Goal: Communication & Community: Answer question/provide support

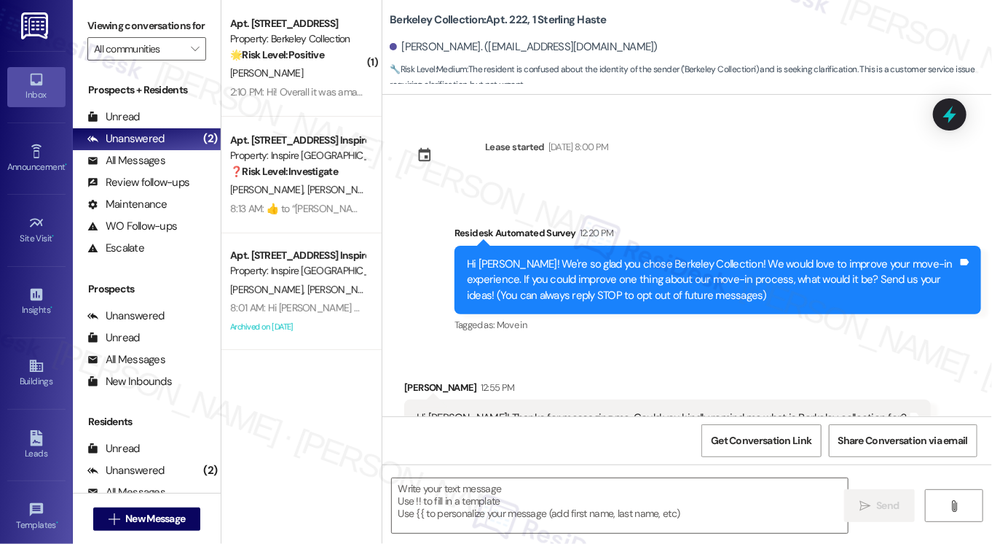
scroll to position [823, 0]
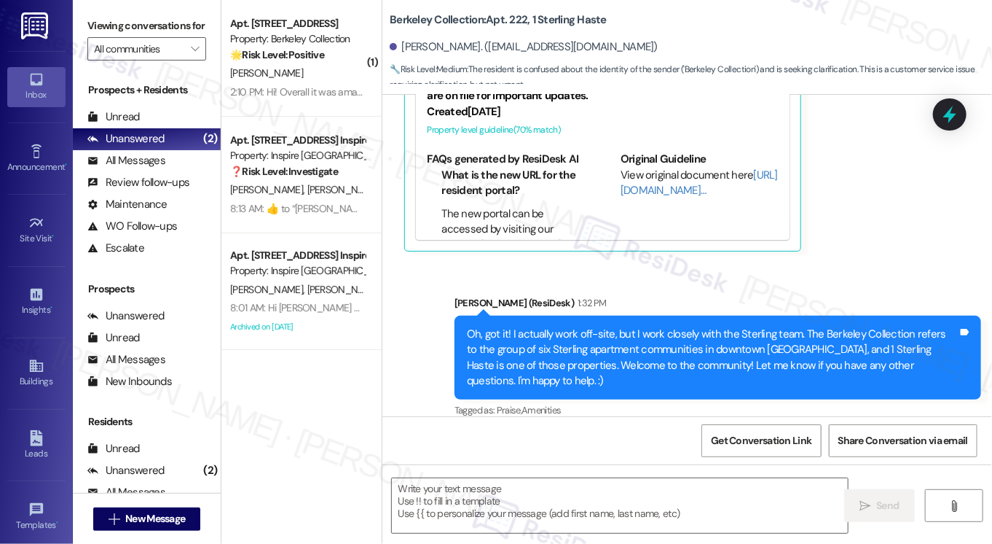
click at [329, 74] on div "[PERSON_NAME]" at bounding box center [298, 73] width 138 height 18
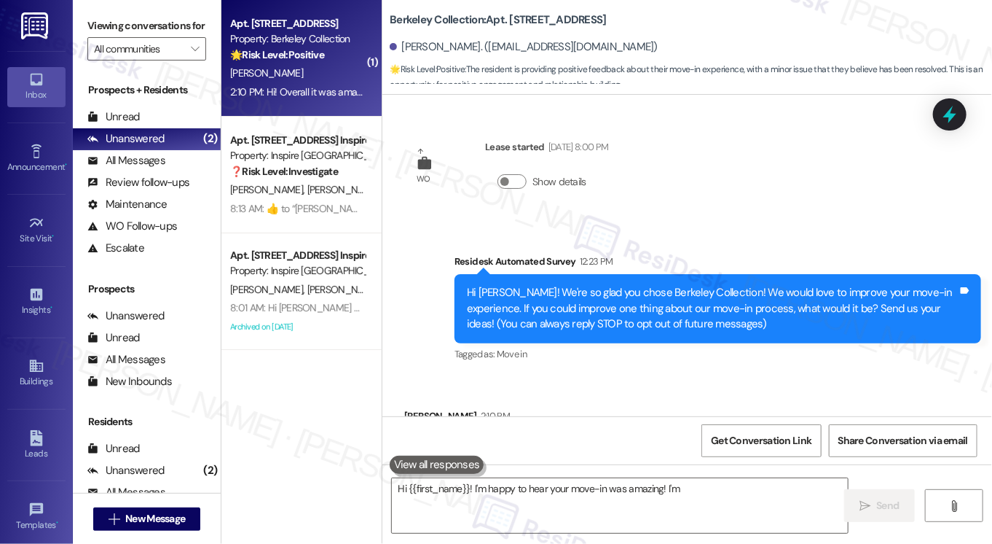
scroll to position [82, 0]
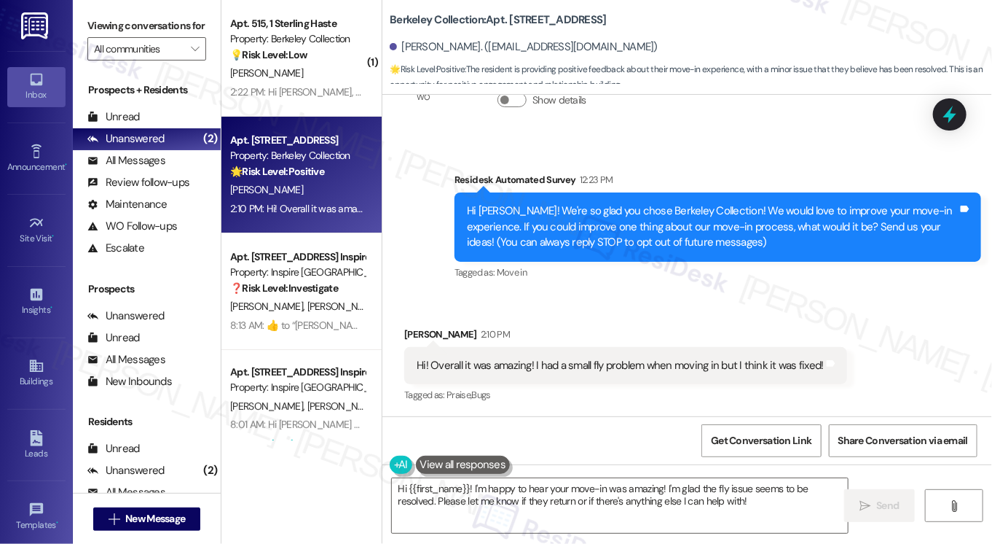
click at [626, 369] on div "Hi! Overall it was amazing! I had a small fly problem when moving in but I thin…" at bounding box center [620, 365] width 407 height 15
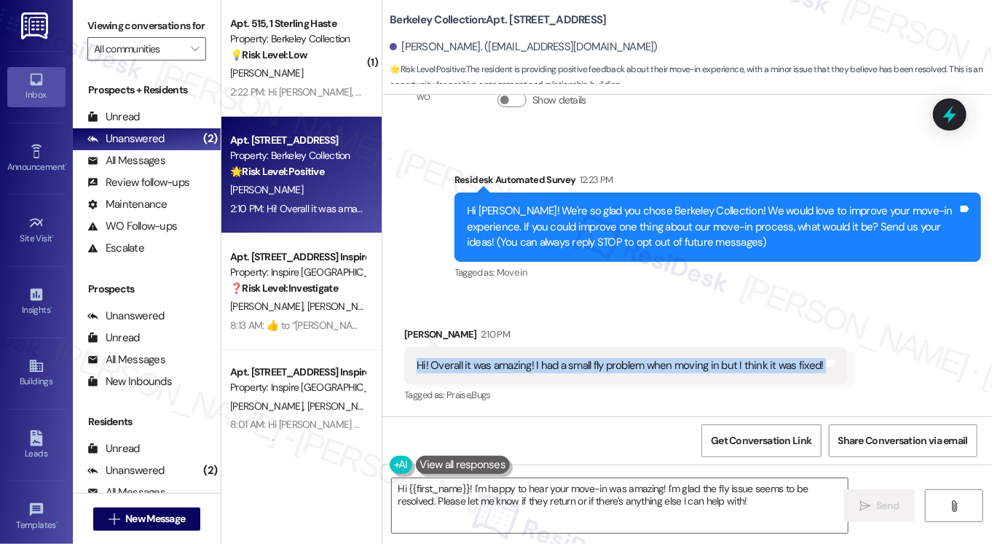
click at [626, 369] on div "Hi! Overall it was amazing! I had a small fly problem when moving in but I thin…" at bounding box center [620, 365] width 407 height 15
click at [743, 498] on textarea "Hi {{first_name}}! I'm happy to hear your move-in was amazing! I'm glad the fly…" at bounding box center [620, 505] width 456 height 55
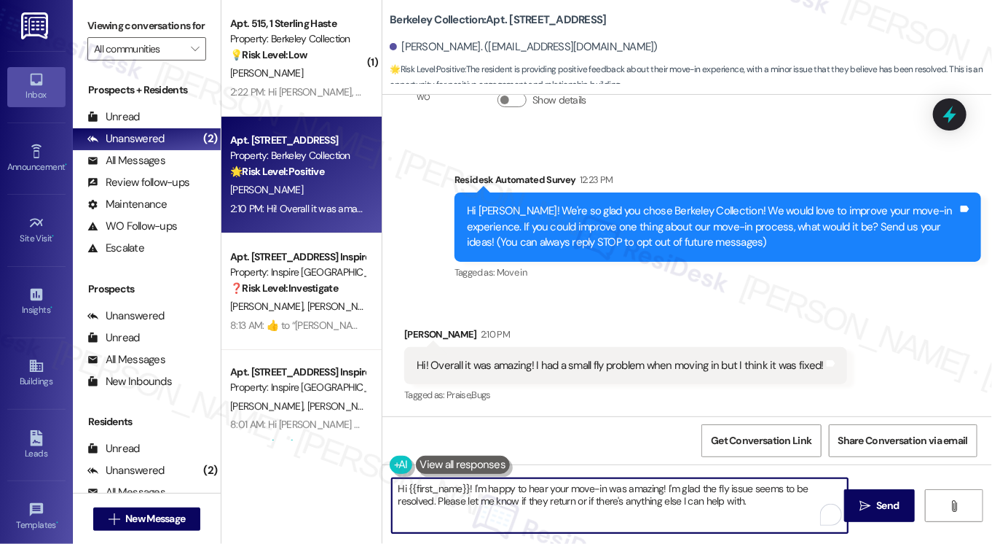
drag, startPoint x: 755, startPoint y: 497, endPoint x: 765, endPoint y: 501, distance: 11.1
click at [765, 501] on textarea "Hi {{first_name}}! I'm happy to hear your move-in was amazing! I'm glad the fly…" at bounding box center [620, 505] width 456 height 55
drag, startPoint x: 713, startPoint y: 483, endPoint x: 659, endPoint y: 477, distance: 55.0
click at [659, 478] on textarea "Hi {{first_name}}! I'm happy to hear your move-in was amazing! I'm glad the fly…" at bounding box center [620, 505] width 456 height 55
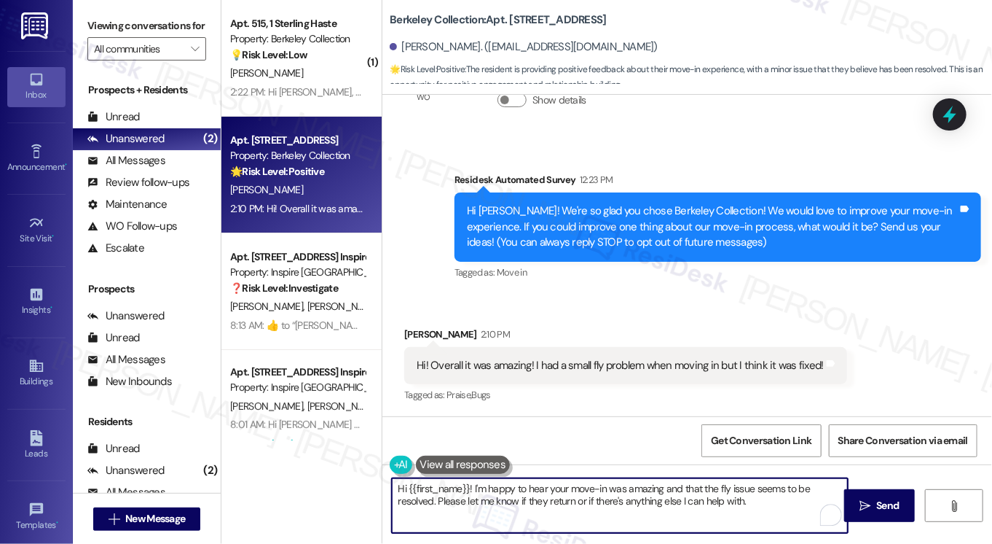
click at [761, 489] on textarea "Hi {{first_name}}! I'm happy to hear your move-in was amazing and that the fly …" at bounding box center [620, 505] width 456 height 55
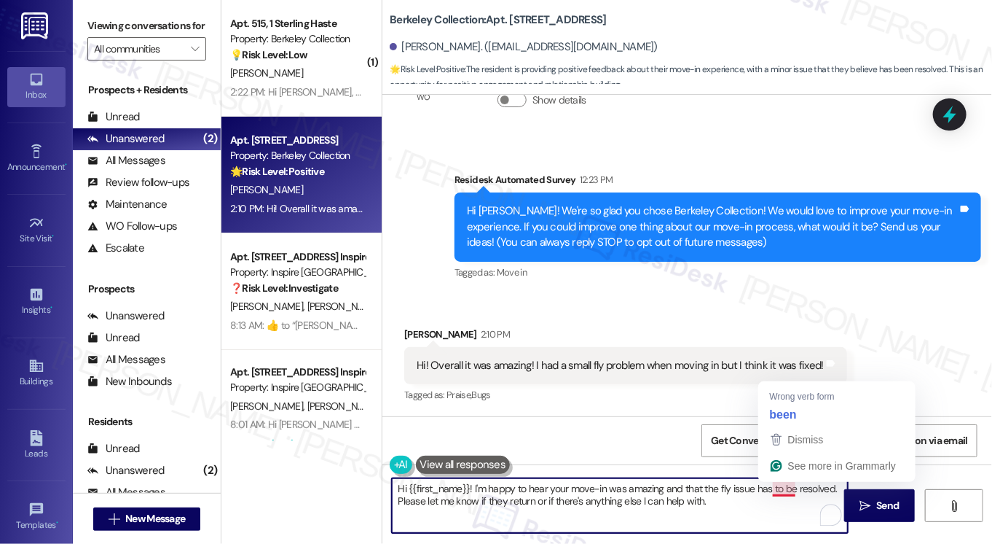
click at [790, 490] on textarea "Hi {{first_name}}! I'm happy to hear your move-in was amazing and that the fly …" at bounding box center [620, 505] width 456 height 55
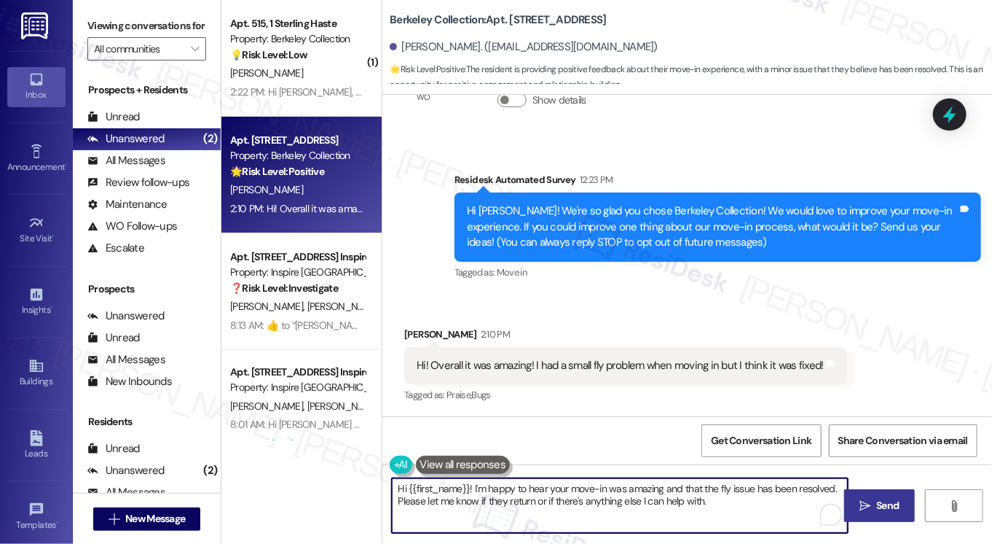
type textarea "Hi {{first_name}}! I'm happy to hear your move-in was amazing and that the fly …"
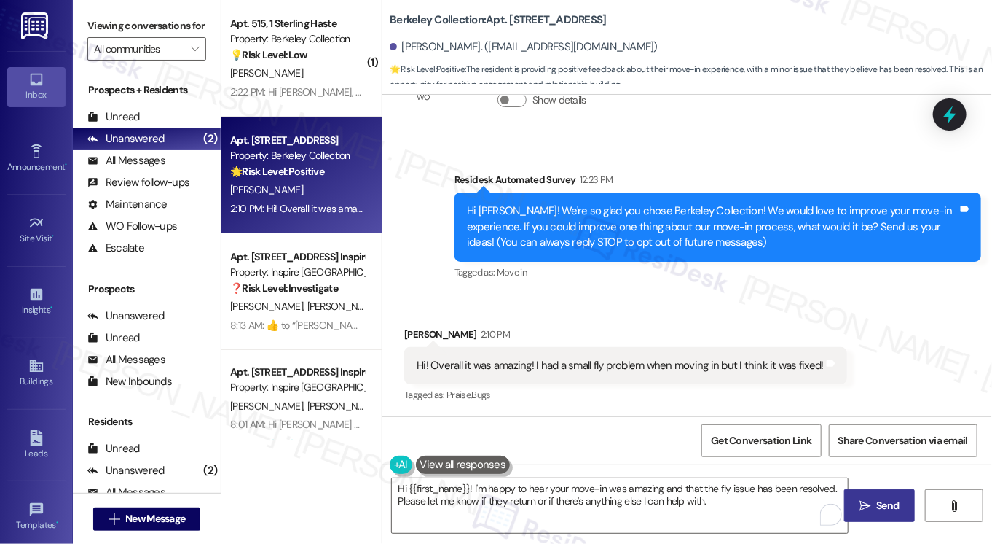
click at [857, 495] on button " Send" at bounding box center [880, 505] width 71 height 33
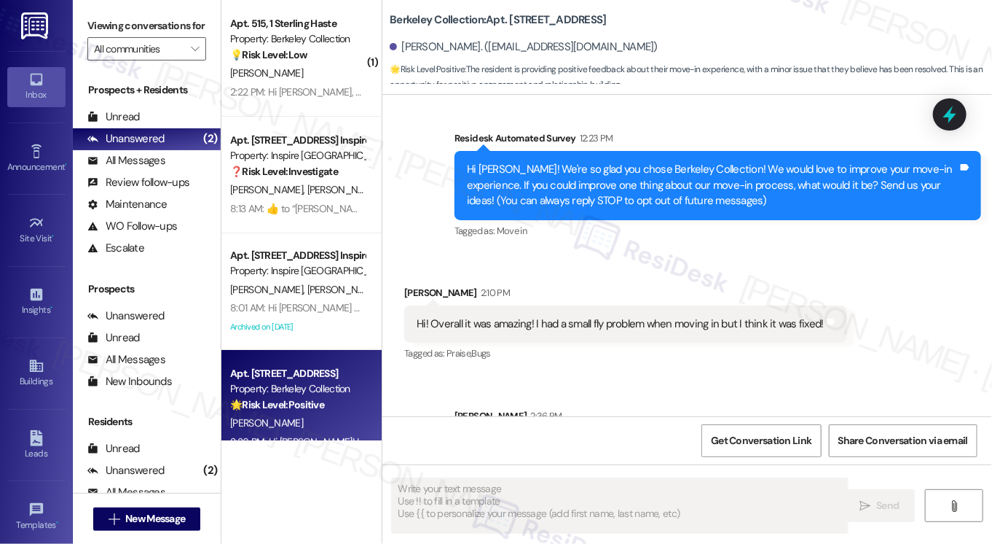
scroll to position [200, 0]
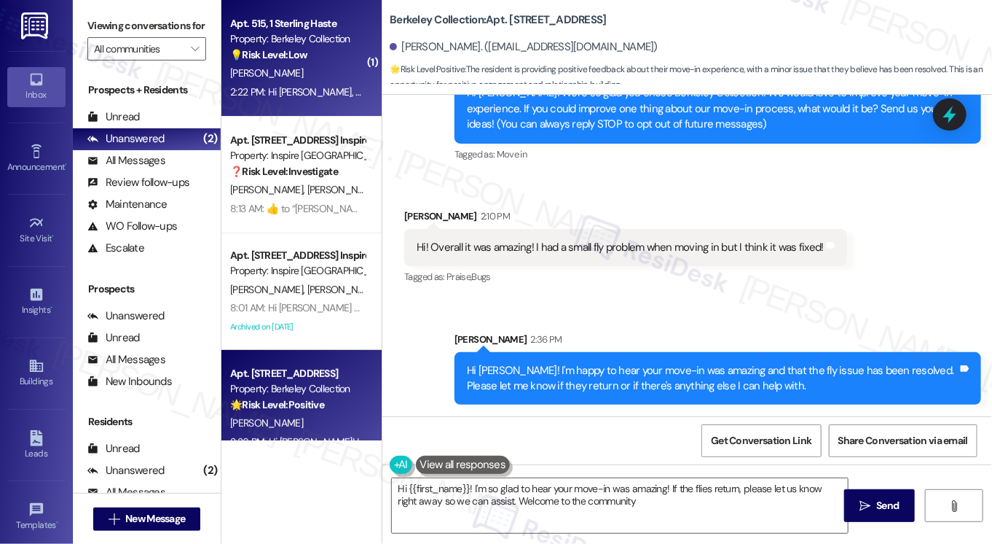
type textarea "Hi {{first_name}}! I'm so glad to hear your move-in was amazing! If the flies r…"
click at [317, 86] on div "2:22 PM: Hi [PERSON_NAME], my orientation experience is wonderful! It would be …" at bounding box center [636, 91] width 812 height 13
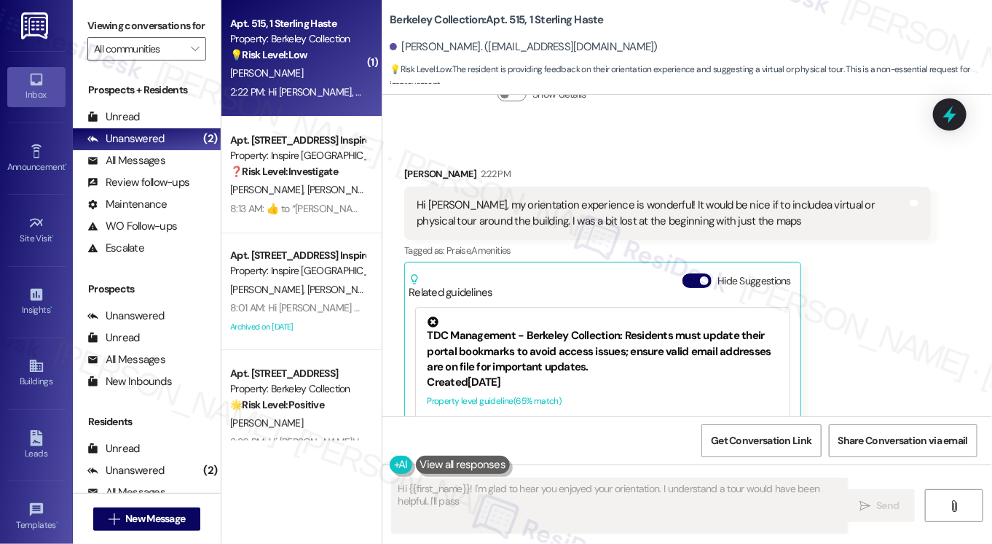
scroll to position [82, 0]
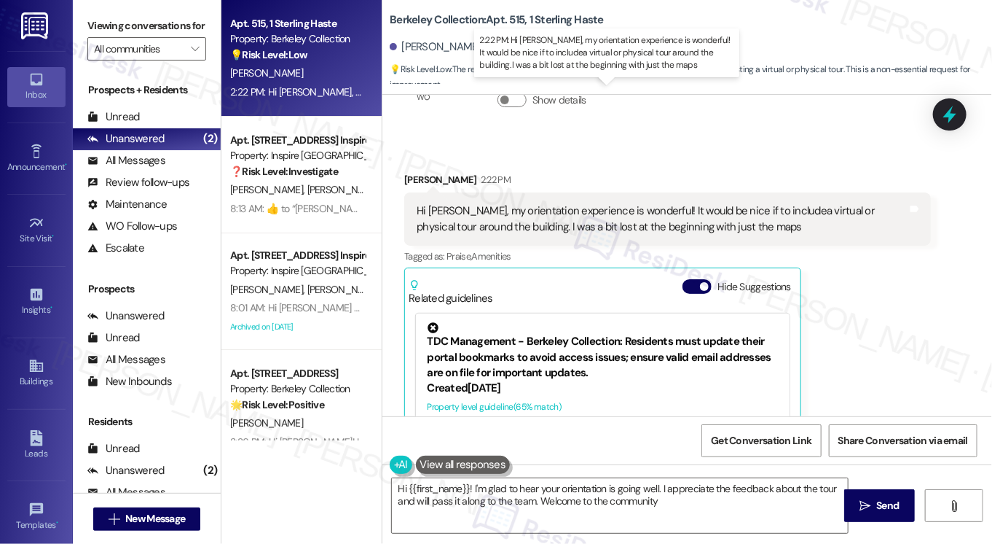
type textarea "Hi {{first_name}}! I'm glad to hear your orientation is going well. I appreciat…"
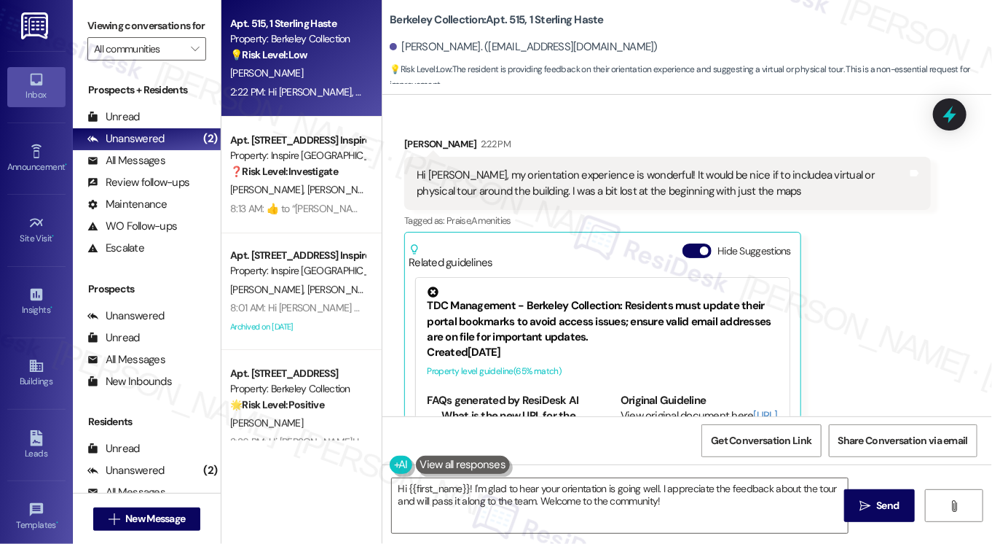
scroll to position [204, 0]
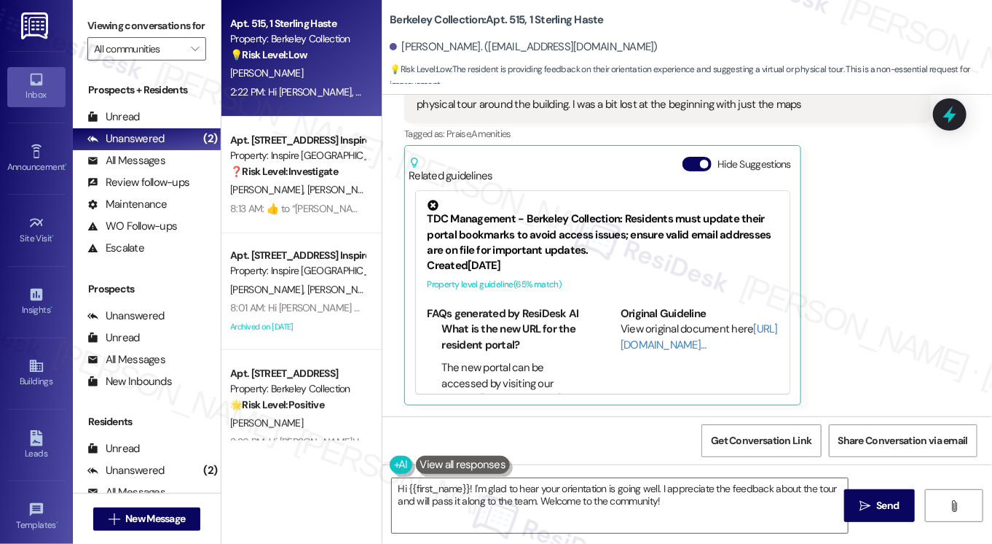
click at [407, 52] on div "[PERSON_NAME]. ([EMAIL_ADDRESS][DOMAIN_NAME])" at bounding box center [524, 46] width 268 height 15
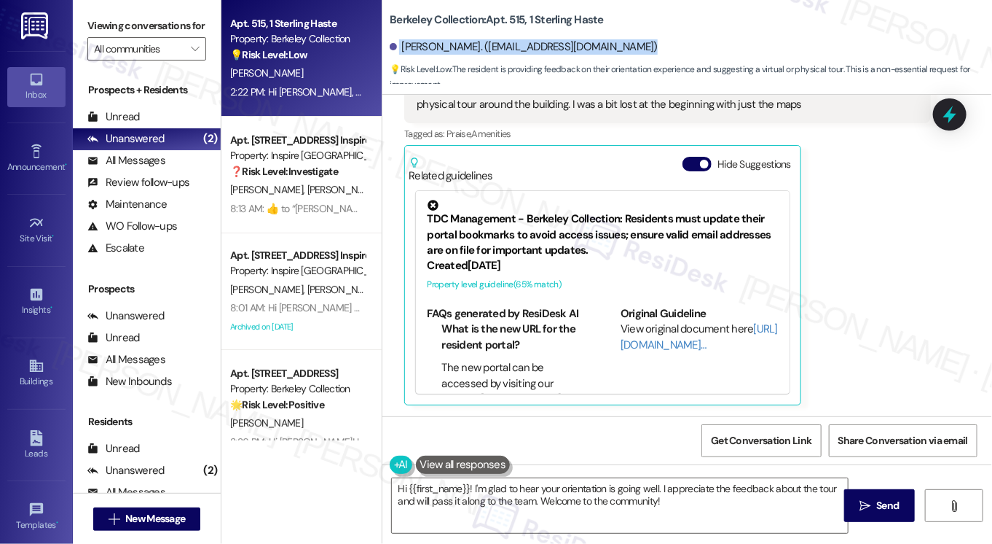
click at [407, 52] on div "[PERSON_NAME]. ([EMAIL_ADDRESS][DOMAIN_NAME])" at bounding box center [524, 46] width 268 height 15
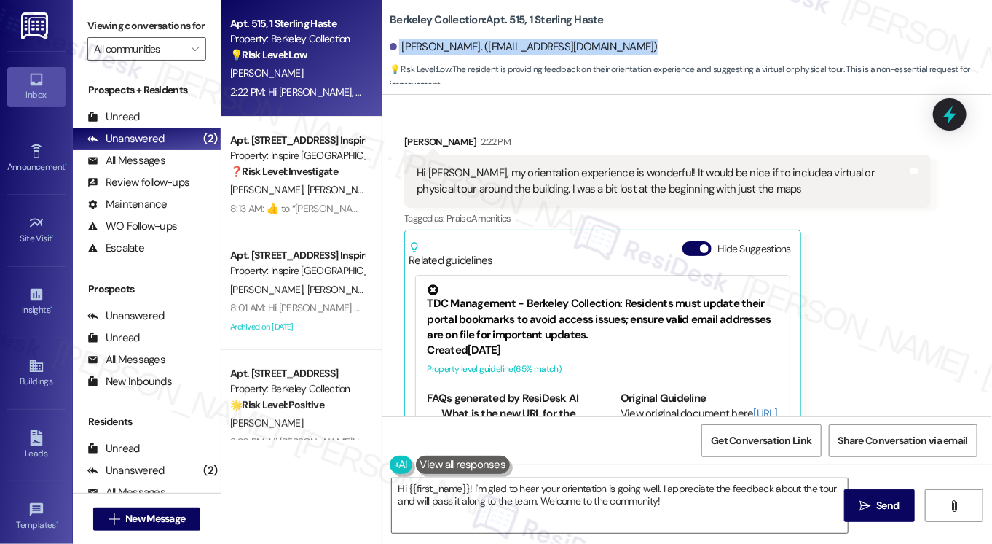
scroll to position [0, 0]
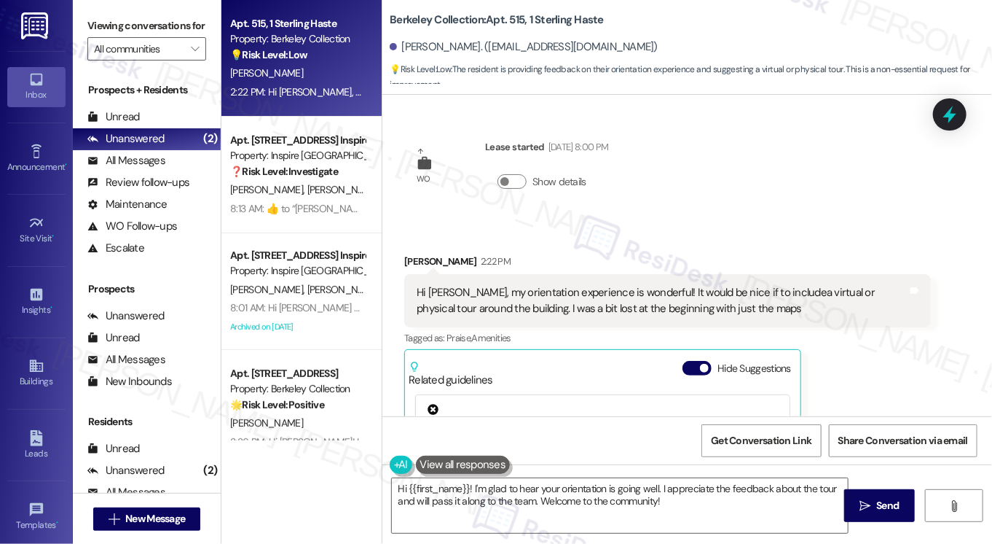
click at [415, 253] on div "Received via SMS [PERSON_NAME] 2:22 PM Hi [PERSON_NAME], my orientation experie…" at bounding box center [667, 431] width 549 height 377
copy div "[PERSON_NAME]"
click at [149, 518] on span "New Message" at bounding box center [155, 518] width 60 height 15
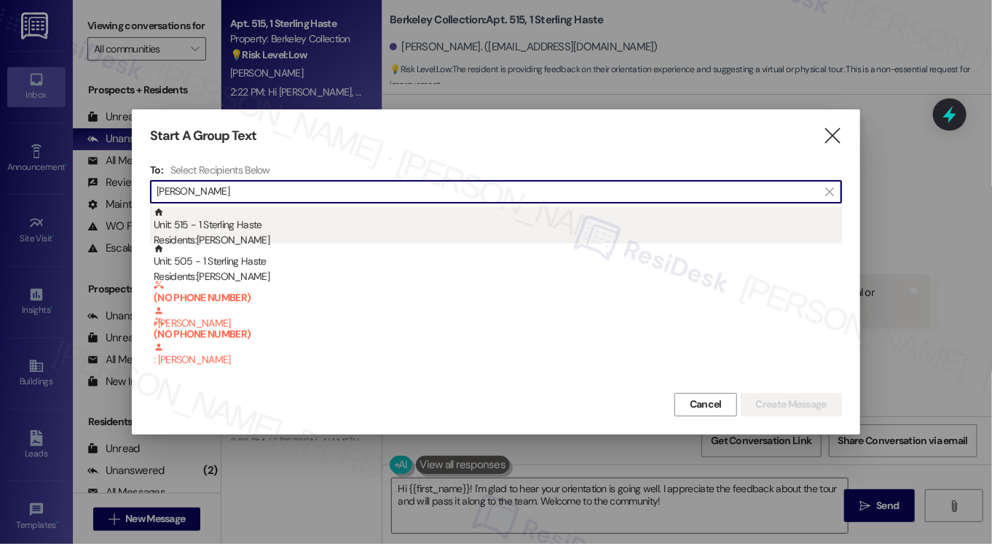
type input "[PERSON_NAME]"
click at [286, 227] on div "Unit: 515 - 1 Sterling Haste Residents: [PERSON_NAME]" at bounding box center [498, 228] width 689 height 42
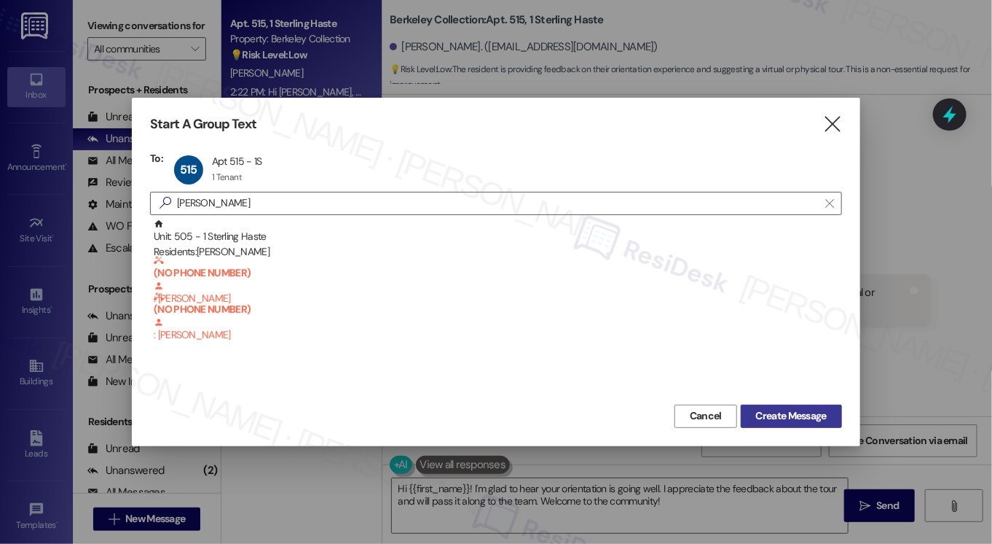
click at [802, 414] on span "Create Message" at bounding box center [791, 415] width 71 height 15
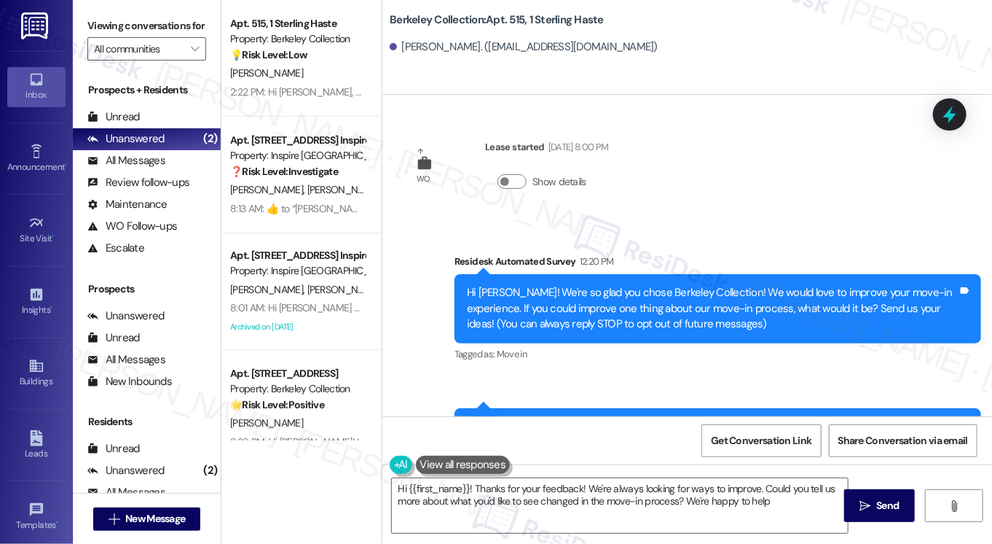
type textarea "Hi {{first_name}}! Thanks for your feedback! We're always looking for ways to i…"
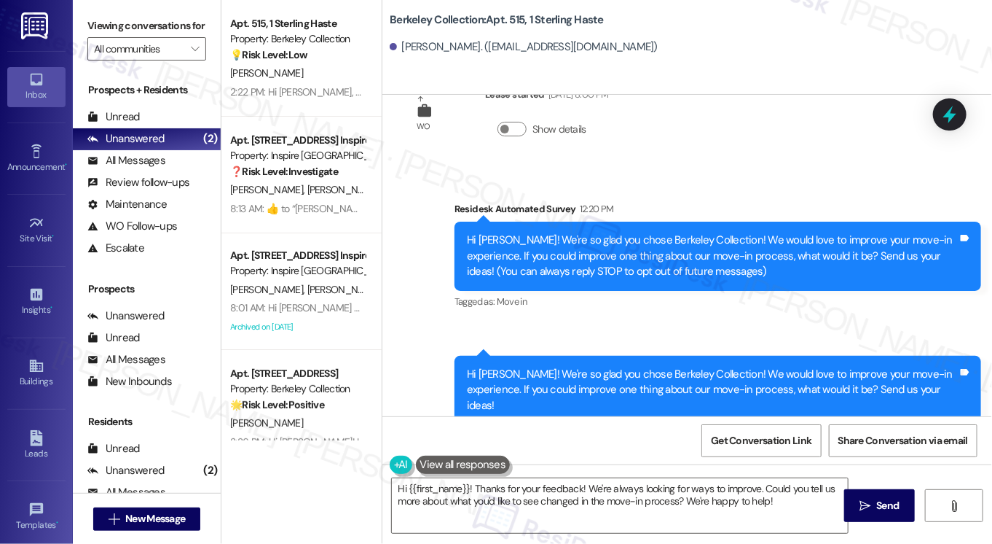
scroll to position [78, 0]
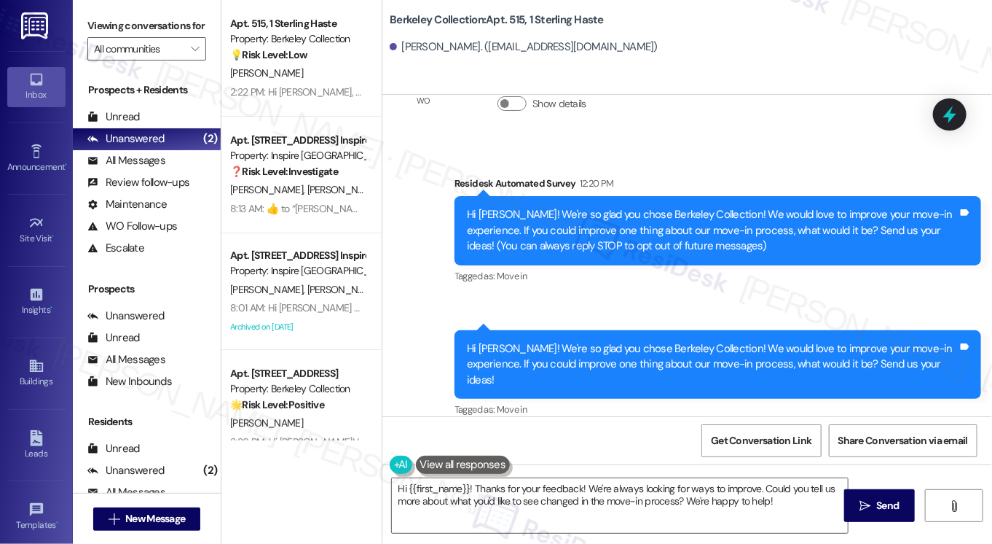
click at [82, 13] on div "Viewing conversations for All communities " at bounding box center [147, 37] width 148 height 75
click at [420, 50] on div "[PERSON_NAME]. ([EMAIL_ADDRESS][DOMAIN_NAME])" at bounding box center [524, 46] width 268 height 15
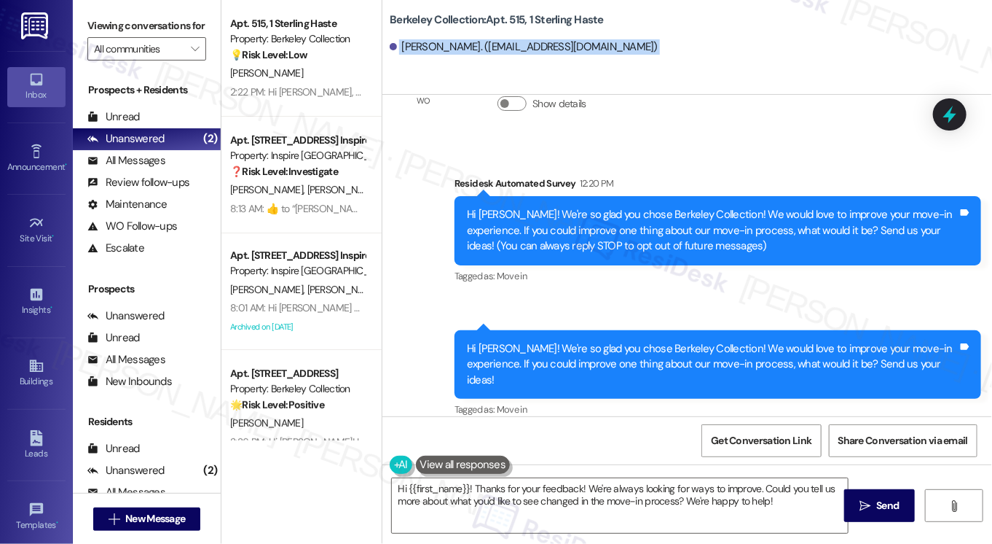
click at [419, 50] on div "[PERSON_NAME]. ([EMAIL_ADDRESS][DOMAIN_NAME])" at bounding box center [524, 46] width 268 height 15
click at [419, 49] on div "[PERSON_NAME]. ([EMAIL_ADDRESS][DOMAIN_NAME])" at bounding box center [524, 46] width 268 height 15
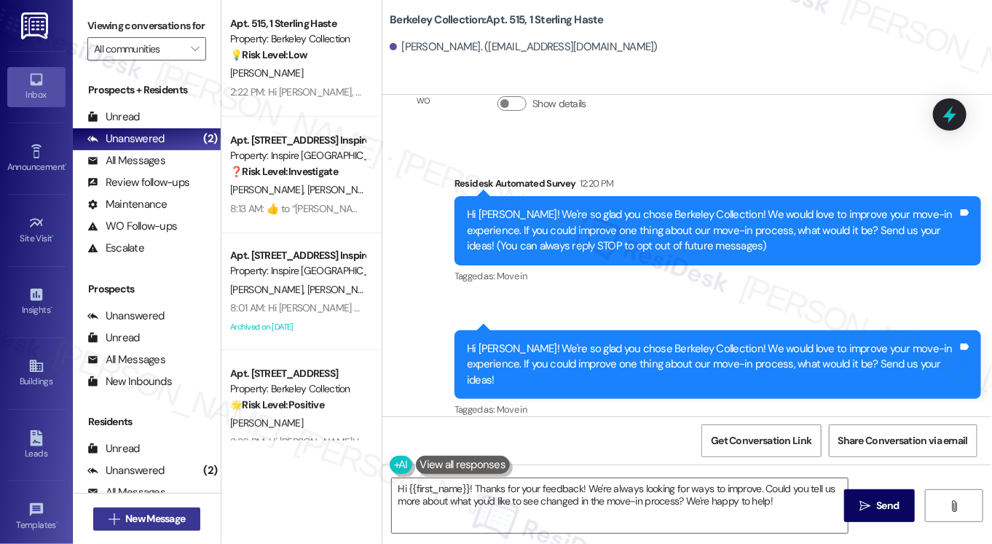
click at [160, 521] on span "New Message" at bounding box center [155, 518] width 60 height 15
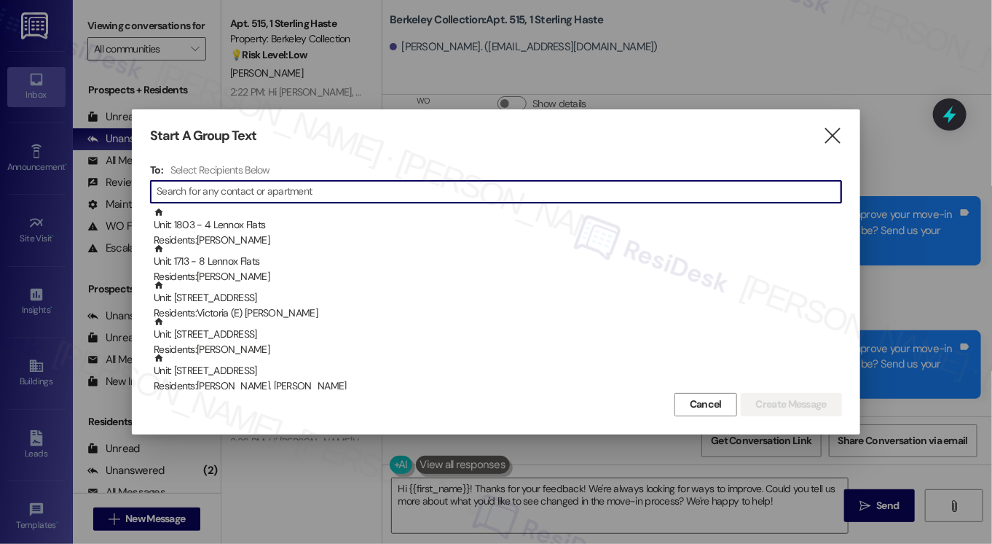
type input "When you get a chance, can you please reply in the new thread so we can keep al…"
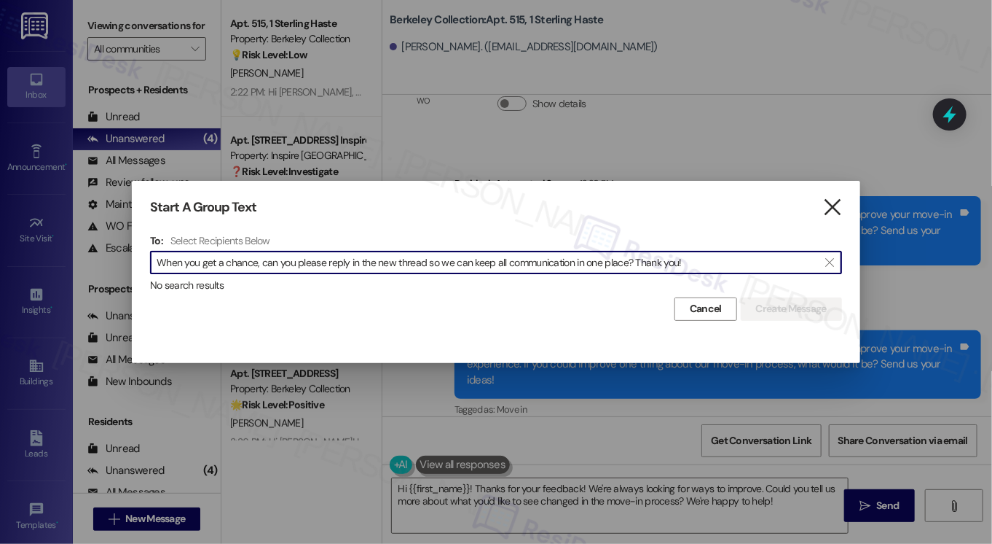
type input "When you get a chance, can you please reply in the new thread so we can keep al…"
click at [835, 206] on icon "" at bounding box center [833, 207] width 20 height 15
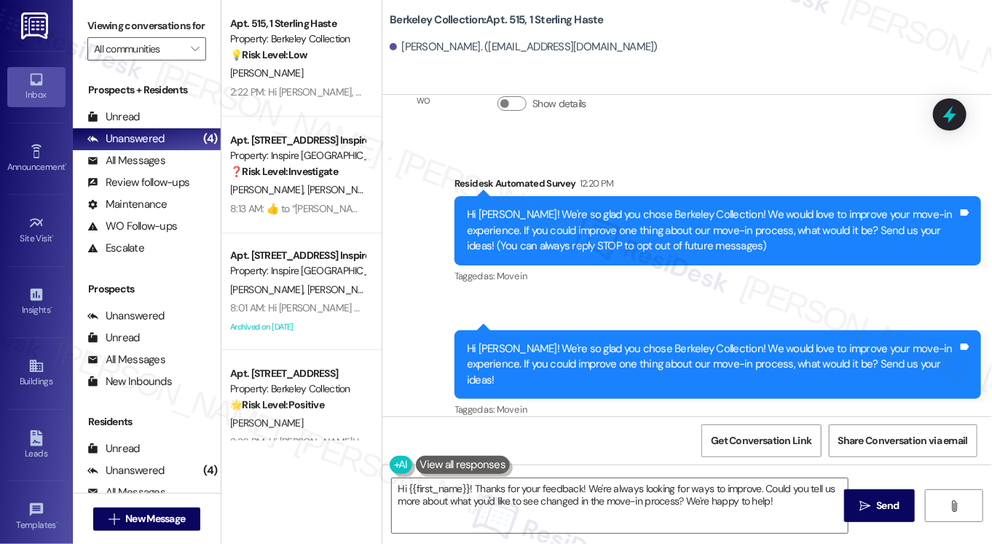
click at [815, 111] on div "WO Lease started [DATE] 8:00 PM Show details Survey, sent via SMS Residesk Auto…" at bounding box center [688, 255] width 610 height 321
click at [393, 43] on div "[PERSON_NAME]. ([EMAIL_ADDRESS][DOMAIN_NAME])" at bounding box center [524, 46] width 268 height 15
drag, startPoint x: 396, startPoint y: 44, endPoint x: 446, endPoint y: 45, distance: 49.6
click at [446, 45] on div "[PERSON_NAME]. ([EMAIL_ADDRESS][DOMAIN_NAME])" at bounding box center [524, 46] width 268 height 15
copy div "[PERSON_NAME]"
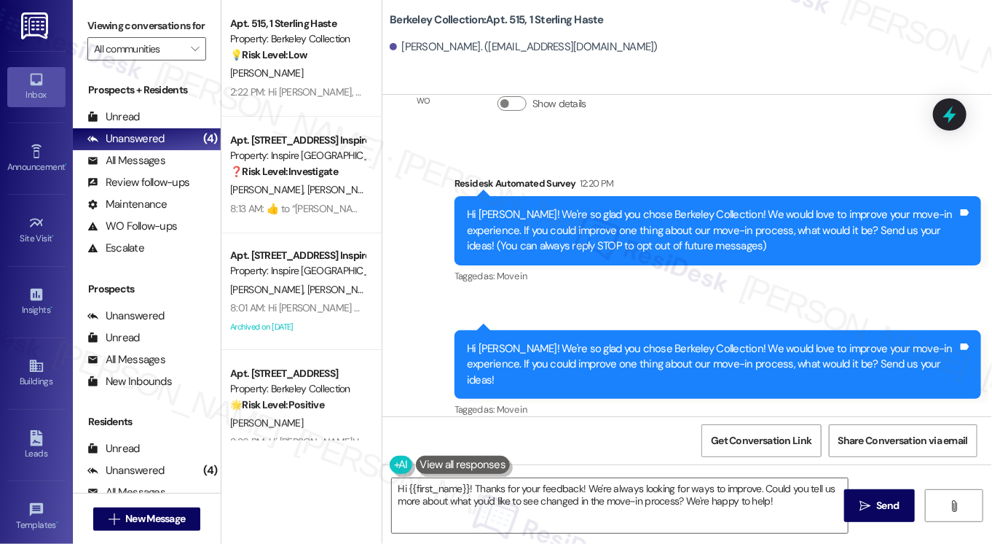
click at [756, 186] on div "Residesk Automated Survey 12:20 PM" at bounding box center [718, 186] width 527 height 20
click at [155, 515] on span "New Message" at bounding box center [155, 518] width 60 height 15
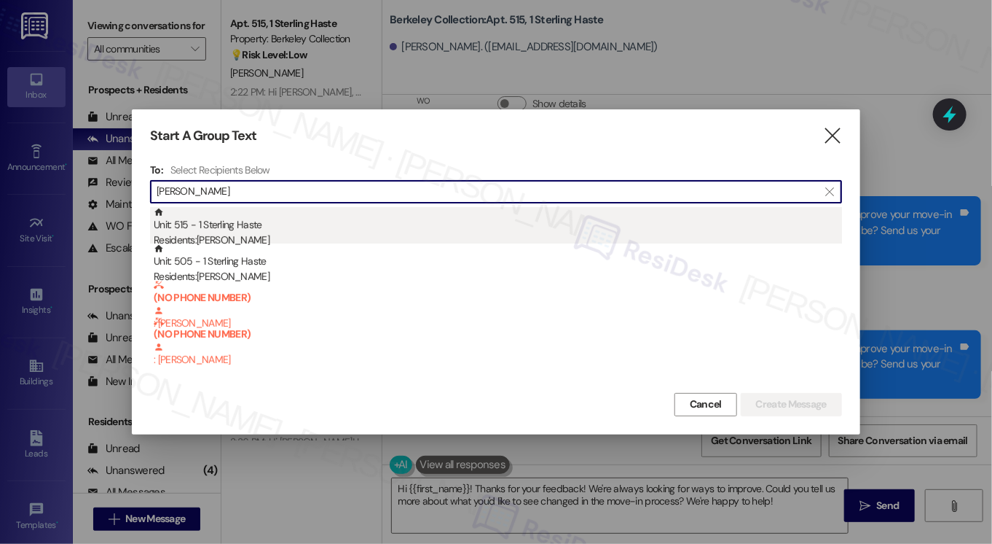
type input "[PERSON_NAME]"
click at [306, 230] on div "Unit: 515 - 1 Sterling Haste Residents: [PERSON_NAME]" at bounding box center [498, 228] width 689 height 42
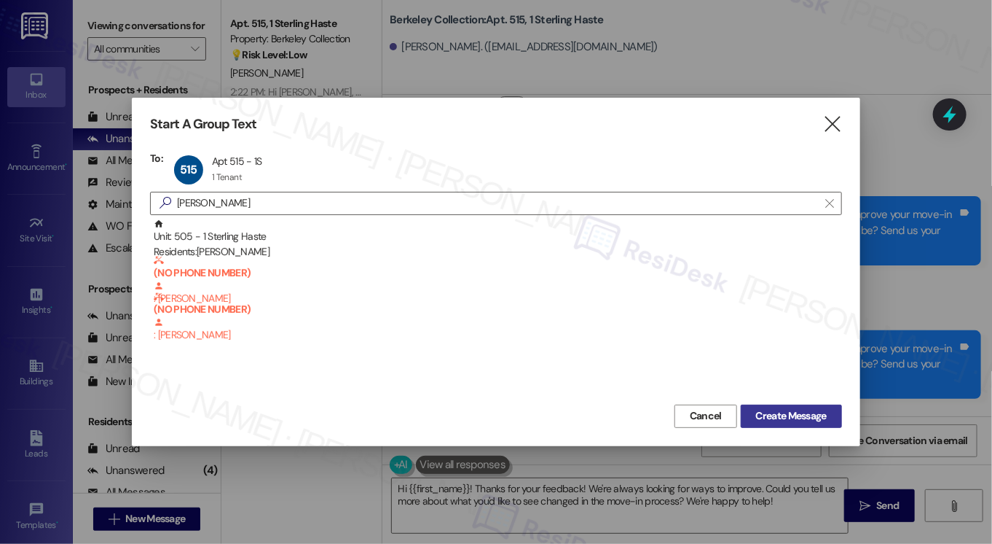
click at [783, 426] on button "Create Message" at bounding box center [791, 415] width 101 height 23
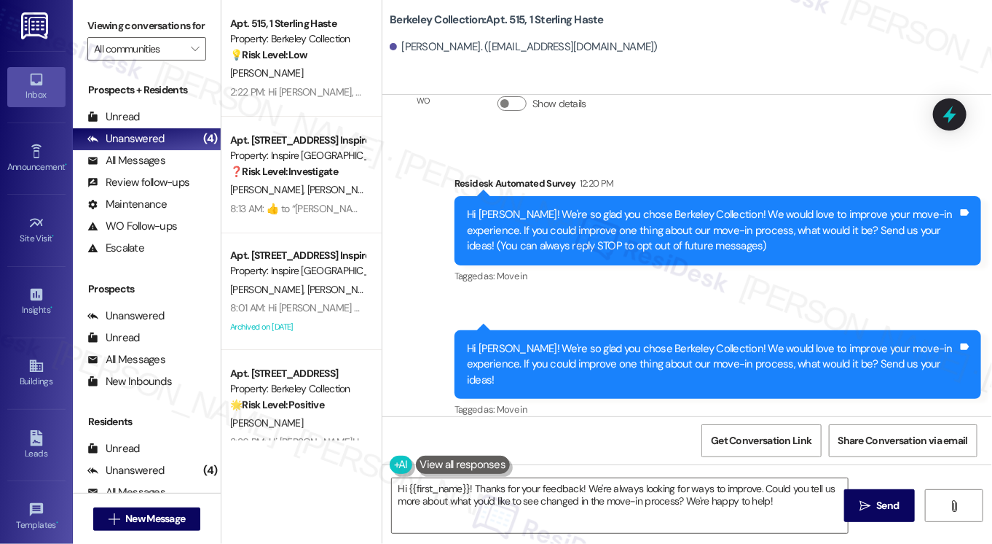
click at [781, 412] on div "Survey, sent via SMS 12:21 PM Residesk Automated Survey 12:21 PM Hi [PERSON_NAM…" at bounding box center [718, 375] width 549 height 112
click at [162, 515] on span "New Message" at bounding box center [155, 518] width 60 height 15
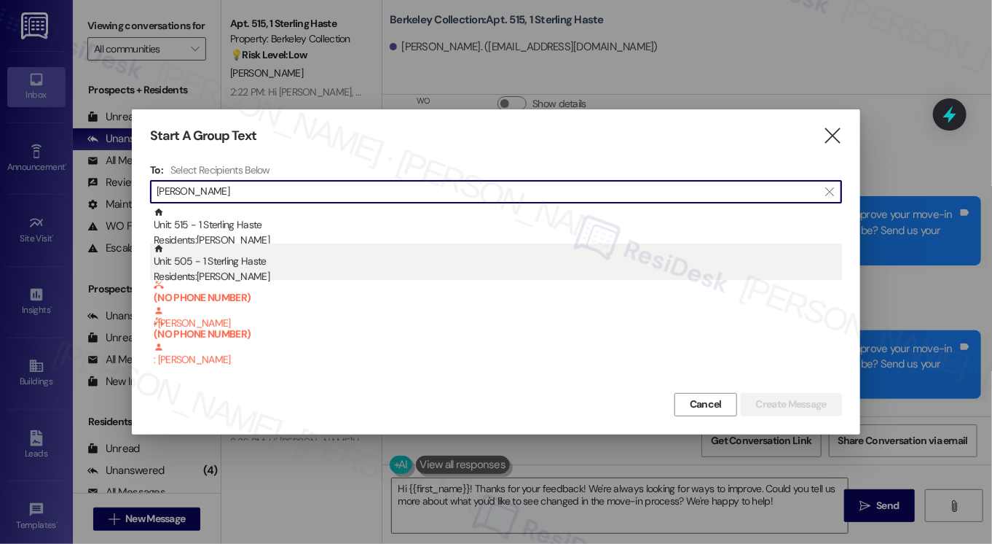
type input "[PERSON_NAME]"
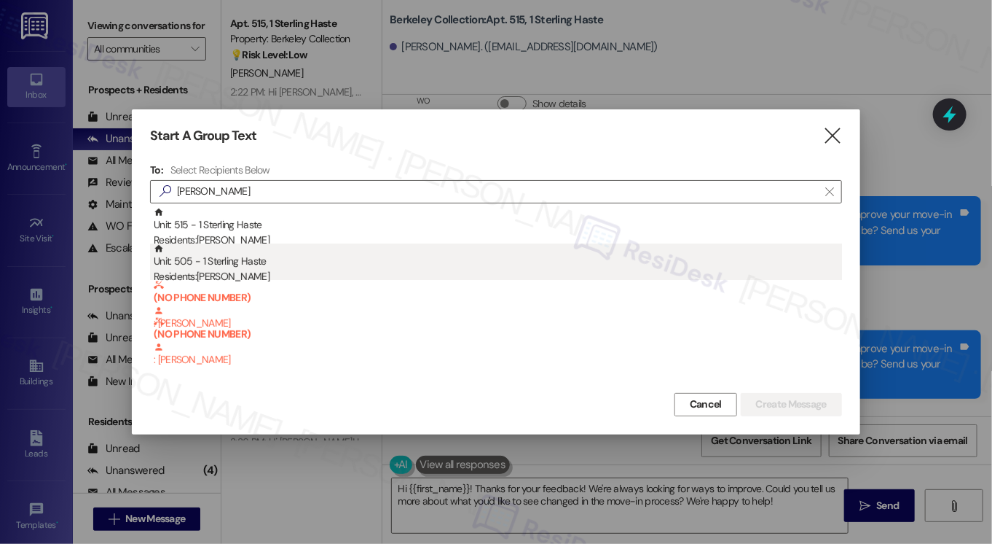
click at [243, 257] on div "Unit: 505 - 1 Sterling Haste Residents: [PERSON_NAME]" at bounding box center [498, 264] width 689 height 42
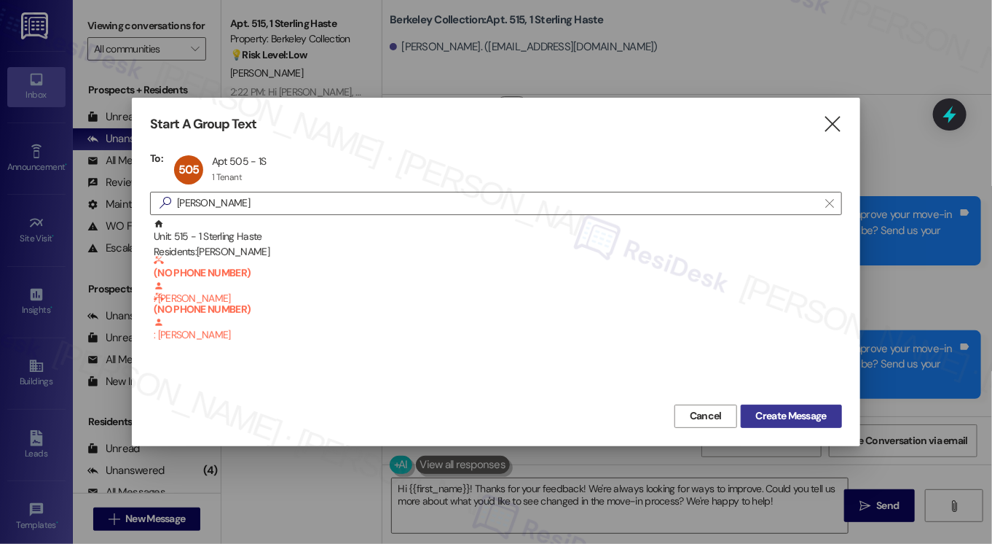
click at [768, 410] on span "Create Message" at bounding box center [791, 415] width 71 height 15
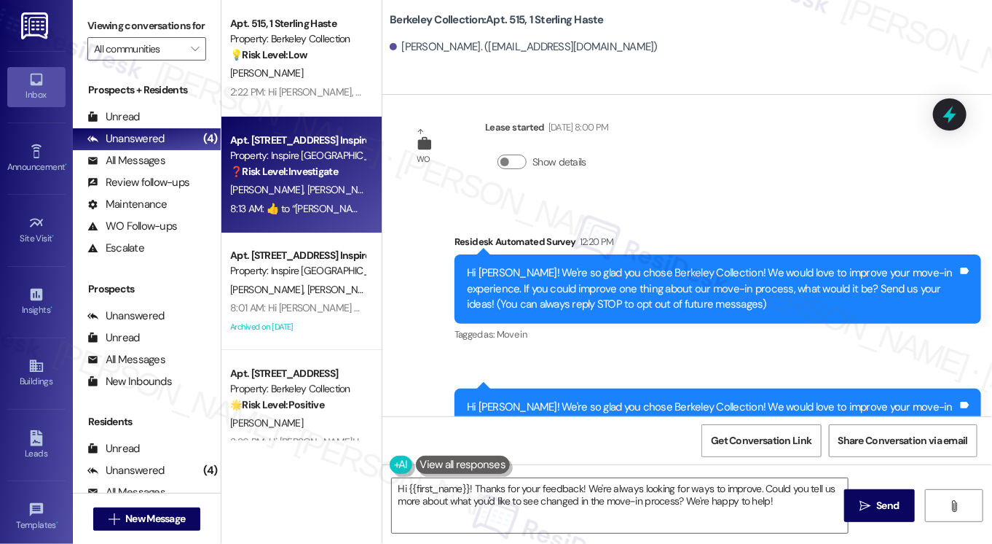
scroll to position [6, 0]
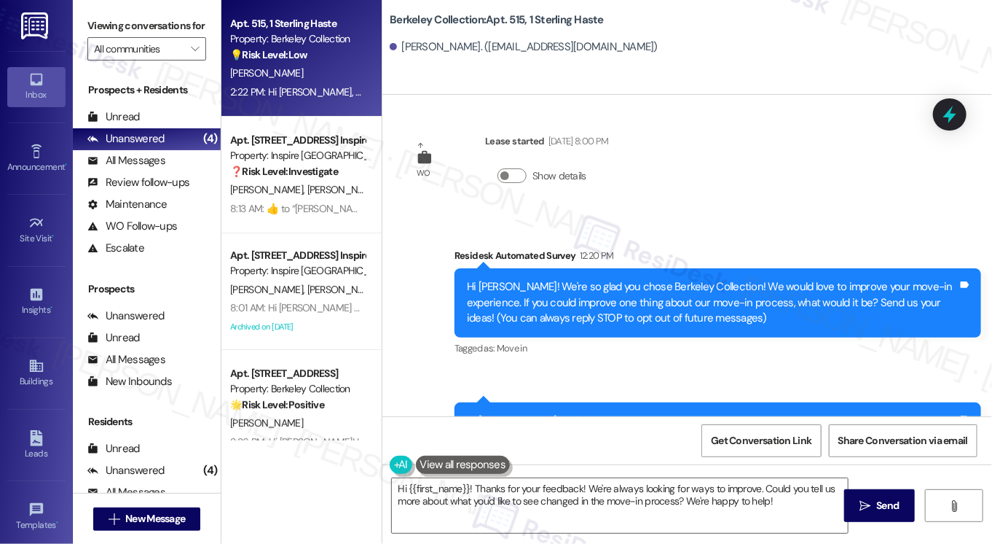
click at [289, 94] on div "2:22 PM: Hi [PERSON_NAME], my orientation experience is wonderful! It would be …" at bounding box center [636, 91] width 812 height 13
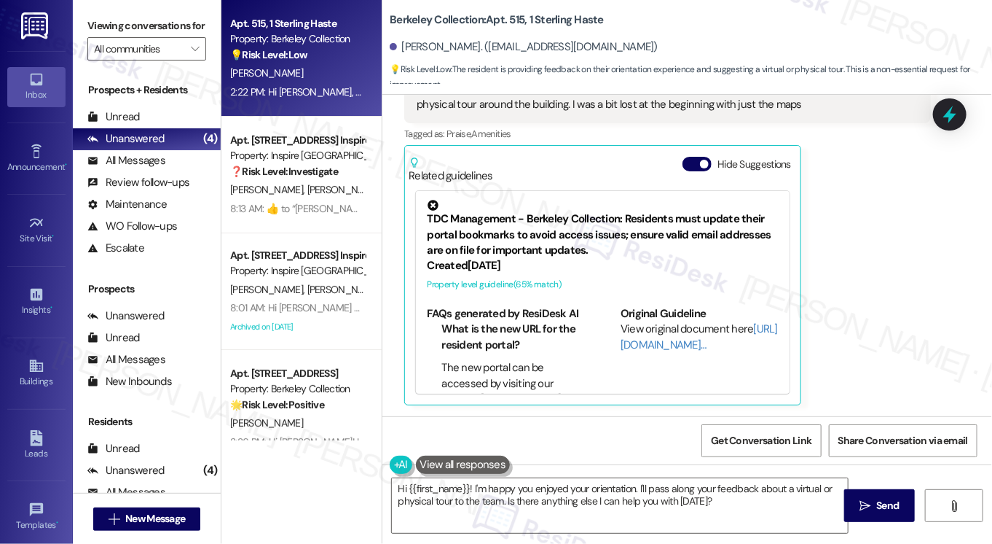
scroll to position [0, 0]
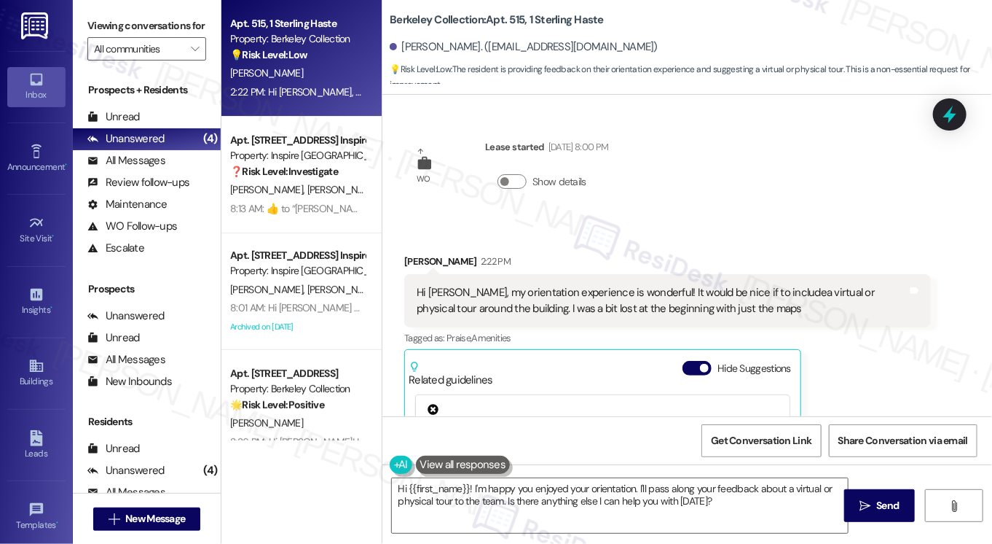
click at [513, 169] on div "Show details" at bounding box center [546, 185] width 123 height 50
click at [517, 178] on button "Show details" at bounding box center [512, 181] width 29 height 15
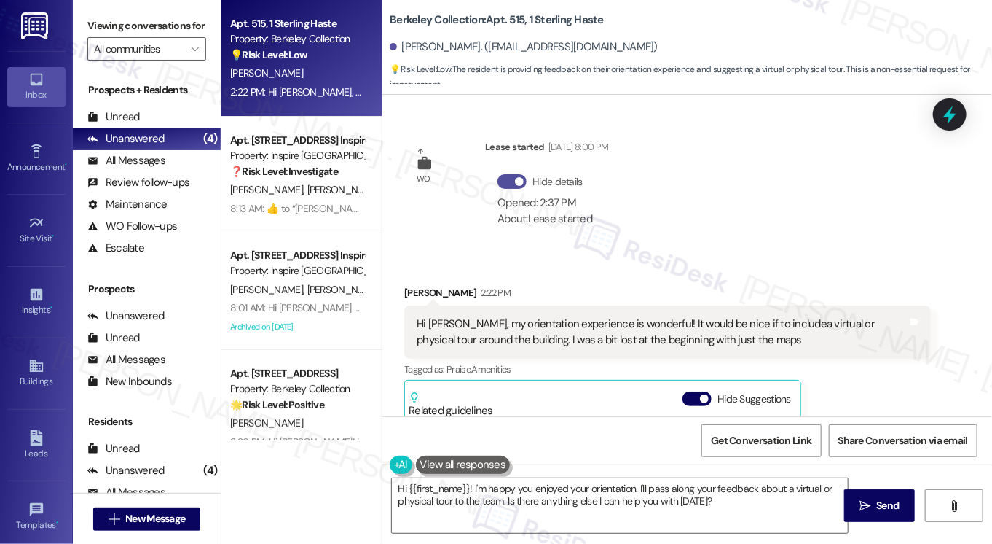
click at [517, 178] on span "button" at bounding box center [519, 181] width 9 height 9
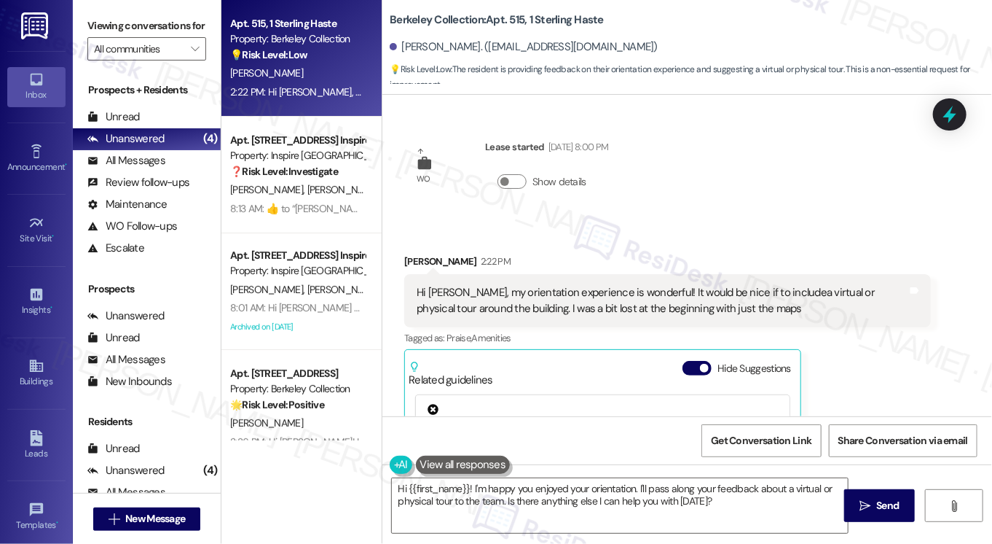
click at [514, 303] on div "Hi [PERSON_NAME], my orientation experience is wonderful! It would be nice if t…" at bounding box center [662, 300] width 491 height 31
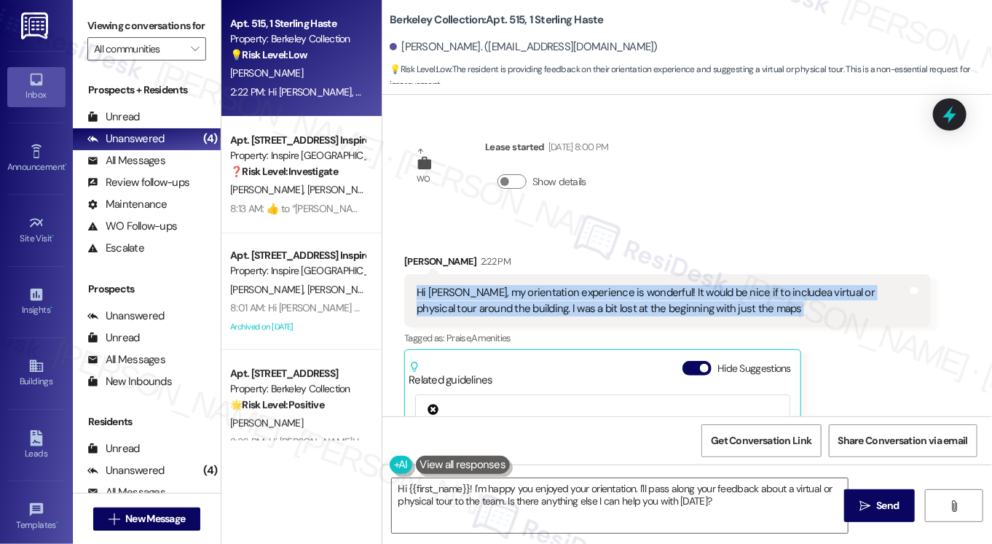
click at [514, 303] on div "Hi [PERSON_NAME], my orientation experience is wonderful! It would be nice if t…" at bounding box center [662, 300] width 491 height 31
click at [589, 289] on div "Hi [PERSON_NAME], my orientation experience is wonderful! It would be nice if t…" at bounding box center [662, 300] width 491 height 31
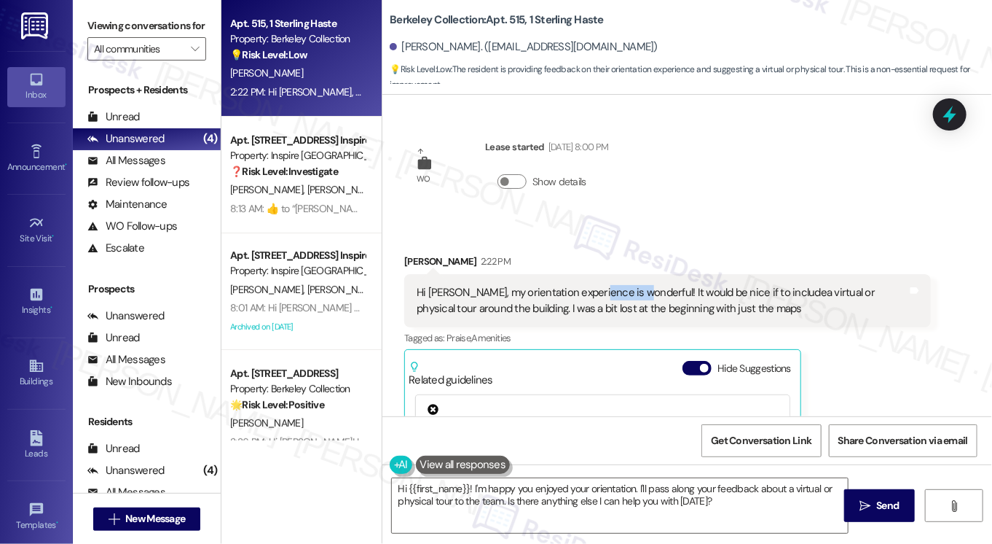
click at [590, 288] on div "Hi [PERSON_NAME], my orientation experience is wonderful! It would be nice if t…" at bounding box center [662, 300] width 491 height 31
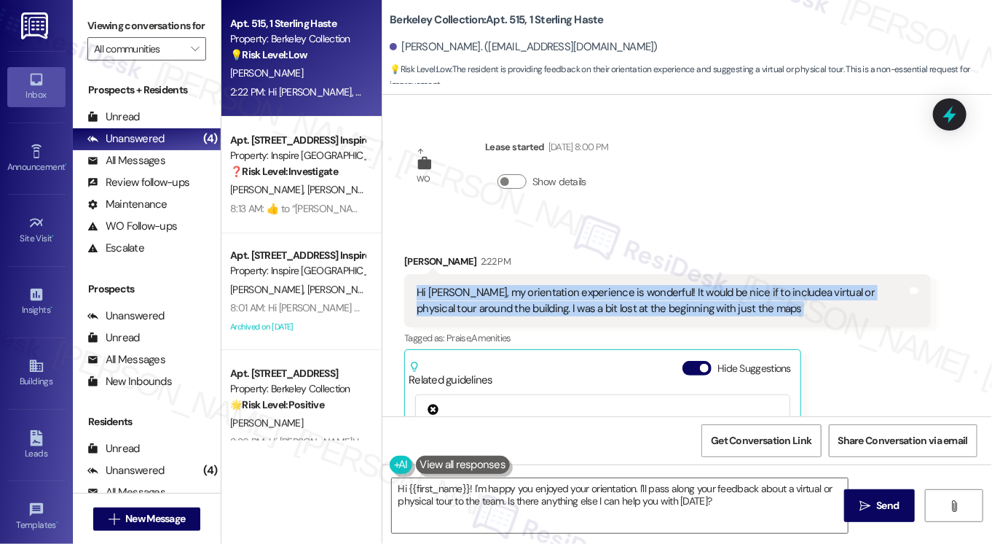
click at [590, 288] on div "Hi [PERSON_NAME], my orientation experience is wonderful! It would be nice if t…" at bounding box center [662, 300] width 491 height 31
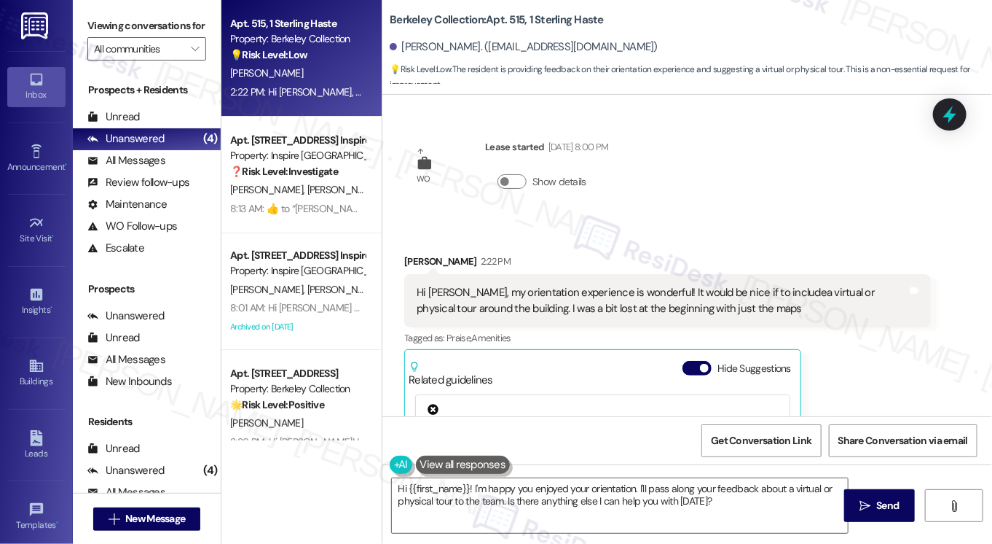
click at [96, 28] on label "Viewing conversations for" at bounding box center [146, 26] width 119 height 23
click at [102, 20] on label "Viewing conversations for" at bounding box center [146, 26] width 119 height 23
click at [490, 479] on textarea "Hi {{first_name}}! I'm happy you enjoyed your orientation. I'll pass along your…" at bounding box center [620, 505] width 456 height 55
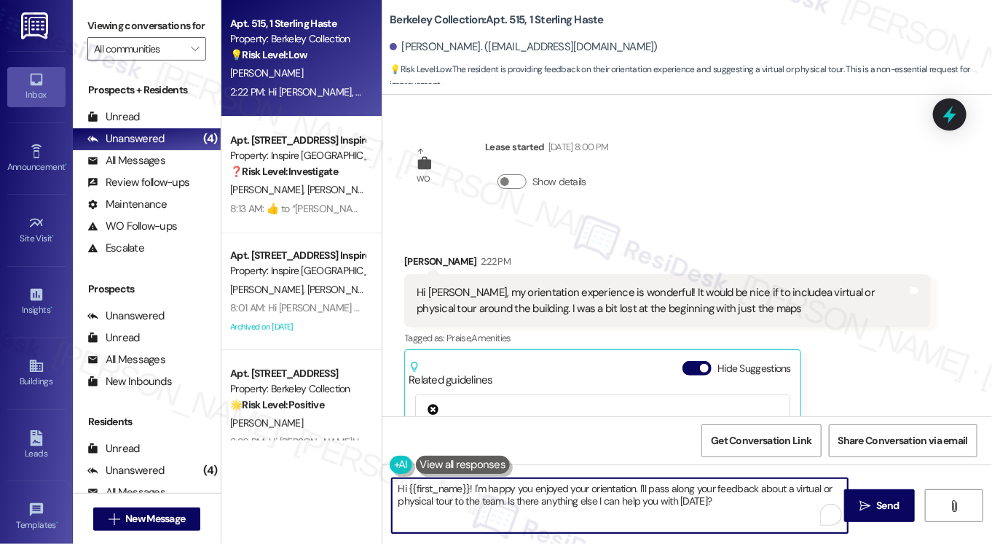
click at [490, 480] on textarea "Hi {{first_name}}! I'm happy you enjoyed your orientation. I'll pass along your…" at bounding box center [620, 505] width 456 height 55
paste textarea ", thank you so much for sharing your feedback! I’m really glad to hear your ori…"
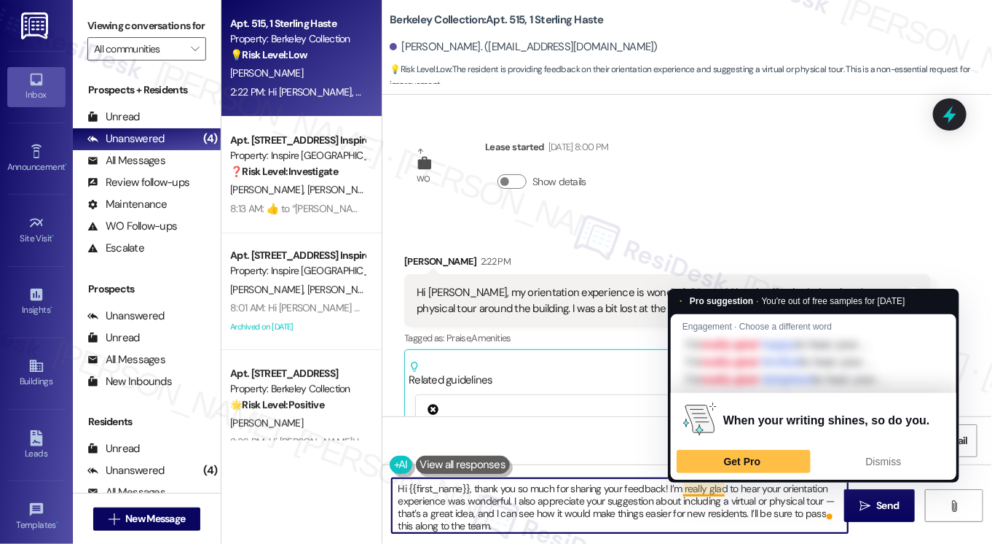
click at [682, 489] on textarea "Hi {{first_name}}, thank you so much for sharing your feedback! I’m really glad…" at bounding box center [620, 505] width 456 height 55
click at [715, 485] on textarea "Hi {{first_name}}, thank you so much for sharing your feedback! I’m really glad…" at bounding box center [620, 505] width 456 height 55
click at [691, 485] on textarea "Hi {{first_name}}, thank you so much for sharing your feedback! I’m really glad…" at bounding box center [620, 505] width 456 height 55
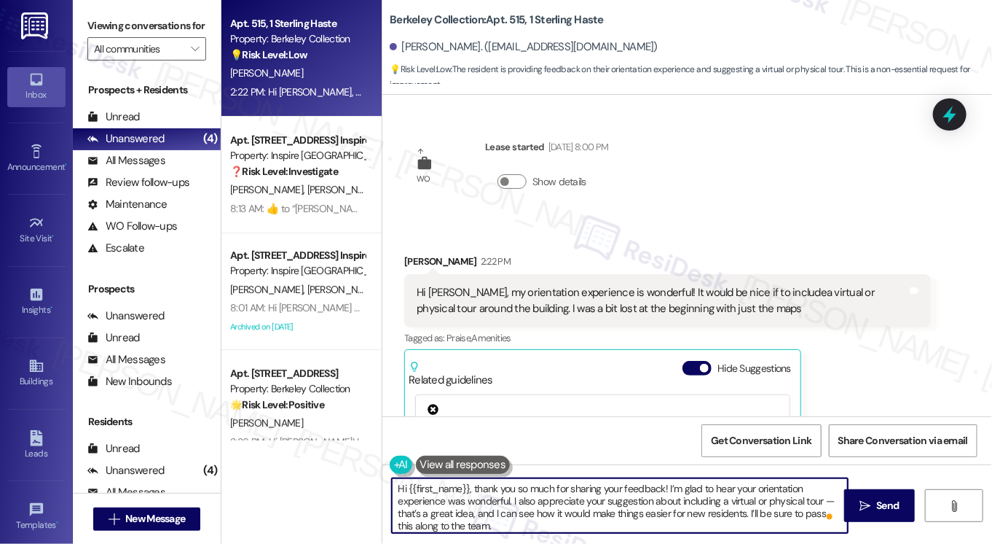
click at [517, 498] on textarea "Hi {{first_name}}, thank you so much for sharing your feedback! I’m glad to hea…" at bounding box center [620, 505] width 456 height 55
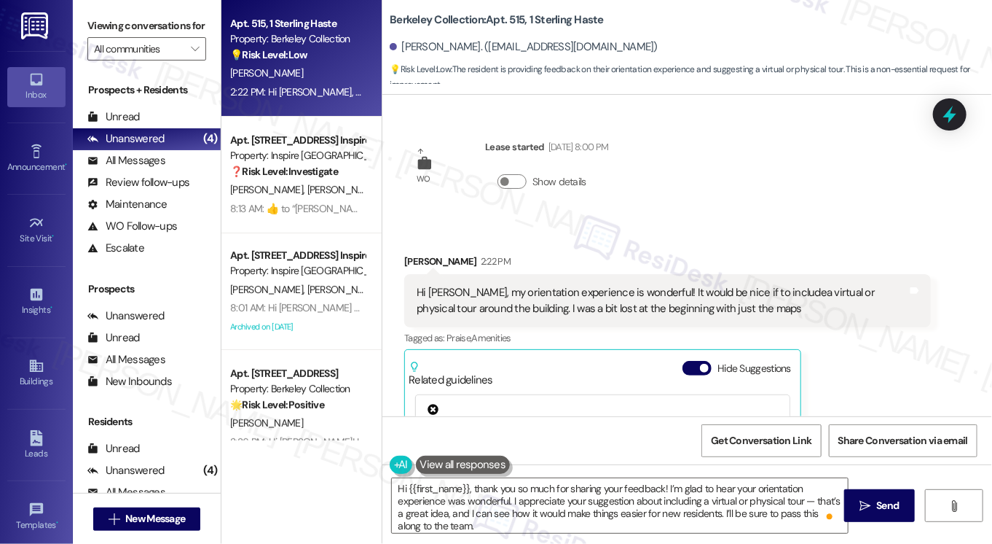
click at [81, 28] on div "Viewing conversations for All communities " at bounding box center [147, 37] width 148 height 75
click at [463, 457] on button at bounding box center [463, 464] width 95 height 18
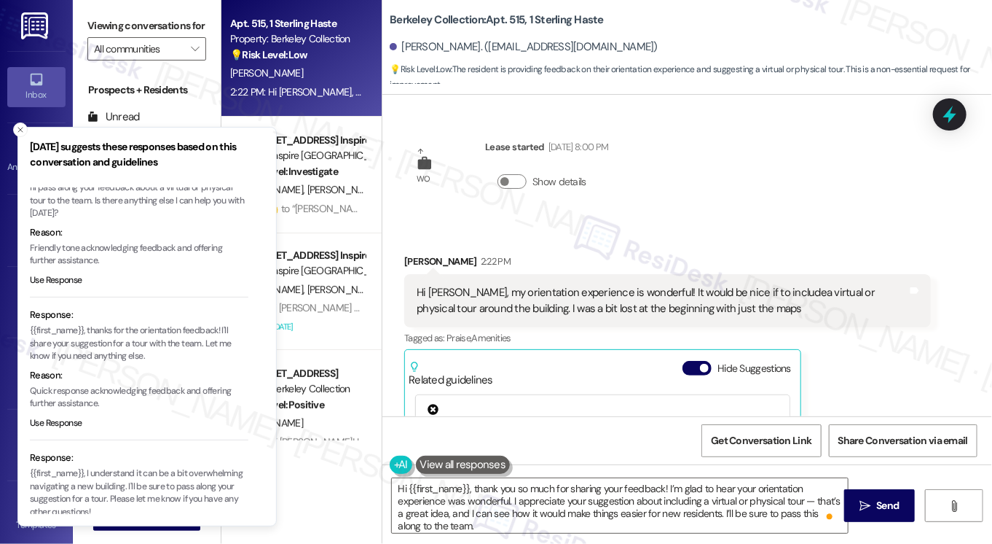
scroll to position [134, 0]
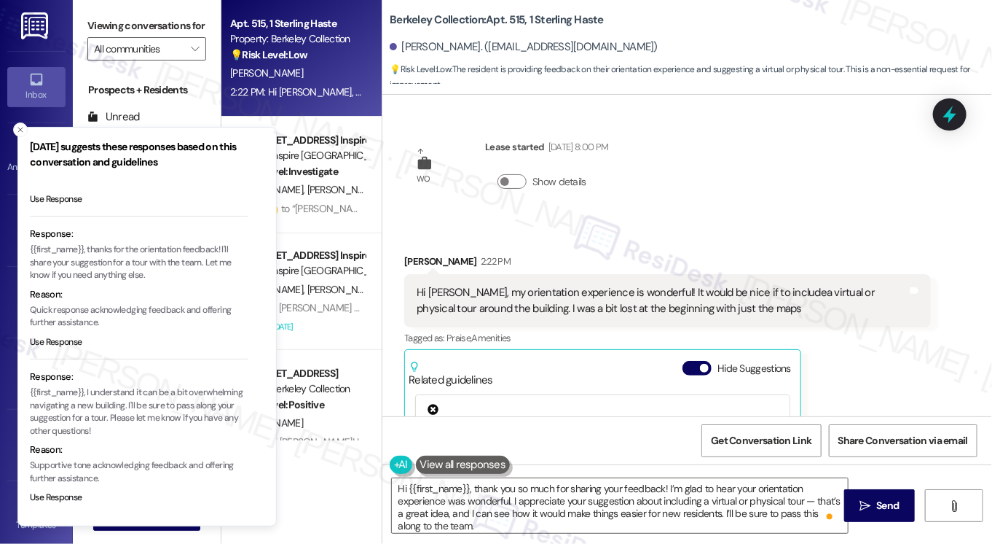
click at [170, 416] on p "{{first_name}}, I understand it can be a bit overwhelming navigating a new buil…" at bounding box center [139, 411] width 219 height 51
click at [492, 521] on textarea "Hi {{first_name}}, thank you so much for sharing your feedback! I’m glad to hea…" at bounding box center [620, 505] width 456 height 55
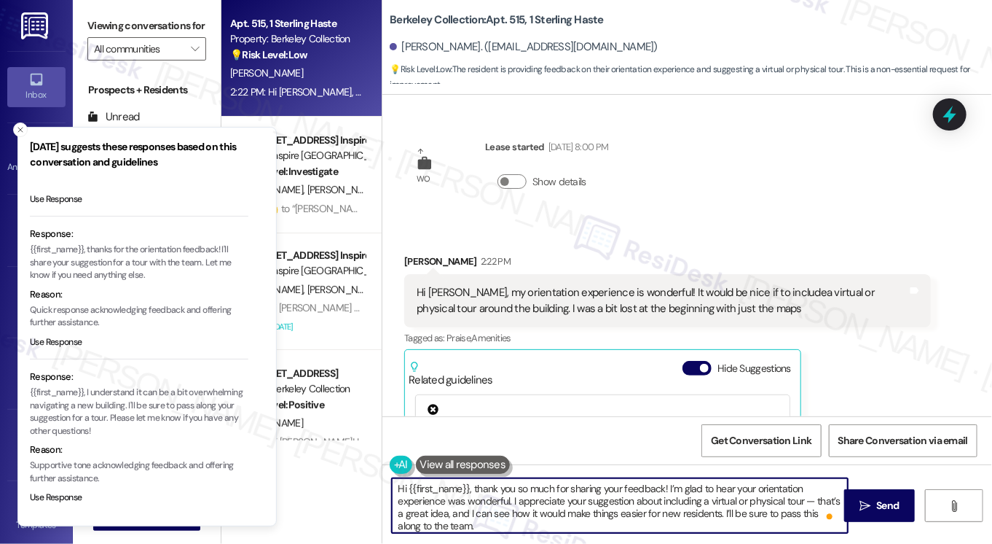
click at [475, 523] on textarea "Hi {{first_name}}, thank you so much for sharing your feedback! I’m glad to hea…" at bounding box center [620, 505] width 456 height 55
click at [469, 486] on textarea "Hi {{first_name}}, thank you so much for sharing your feedback! I’m glad to hea…" at bounding box center [620, 505] width 456 height 55
drag, startPoint x: 577, startPoint y: 487, endPoint x: 481, endPoint y: 487, distance: 96.2
click at [481, 487] on textarea "Hi {{first_name}}, it's great to hear from you! Thank you so much for sharing y…" at bounding box center [620, 505] width 456 height 55
click at [646, 497] on textarea "Hi {{first_name}}, it's great to hear from you! Thank you so much for sharing y…" at bounding box center [620, 505] width 456 height 55
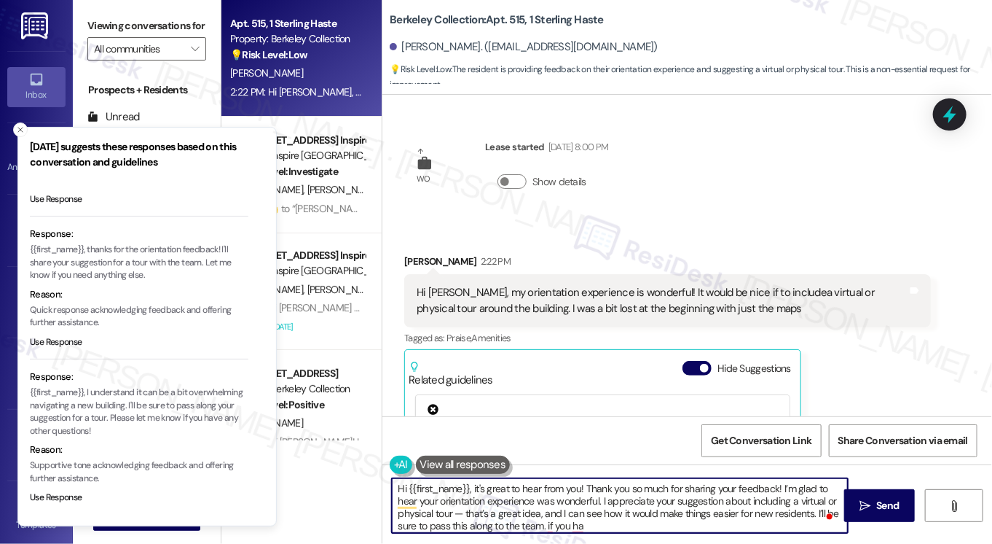
click at [775, 484] on textarea "Hi {{first_name}}, it's great to hear from you! Thank you so much for sharing y…" at bounding box center [620, 505] width 456 height 55
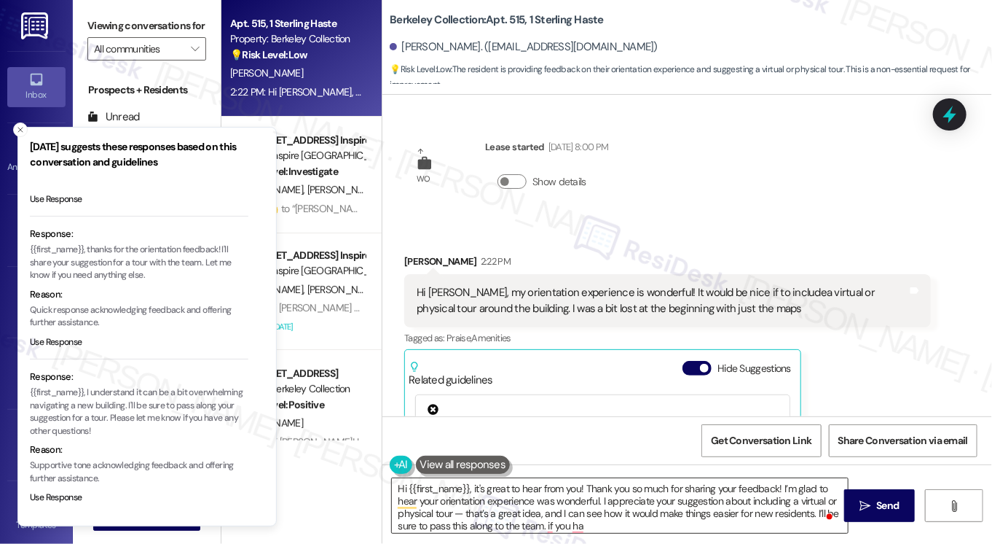
click at [732, 498] on textarea "Hi {{first_name}}, it's great to hear from you! Thank you so much for sharing y…" at bounding box center [620, 505] width 456 height 55
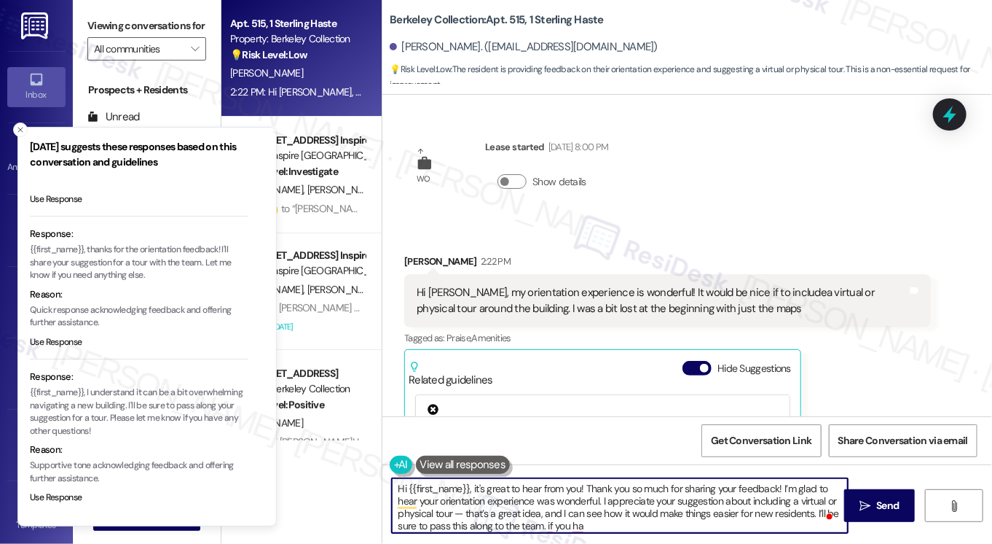
click at [394, 499] on textarea "Hi {{first_name}}, it's great to hear from you! Thank you so much for sharing y…" at bounding box center [620, 505] width 456 height 55
click at [393, 498] on textarea "Hi {{first_name}}, it's great to hear from you! Thank you so much for sharing y…" at bounding box center [620, 505] width 456 height 55
click at [612, 524] on textarea "Hi {{first_name}}, it's great to hear from you! Thank you so much for sharing y…" at bounding box center [620, 505] width 456 height 55
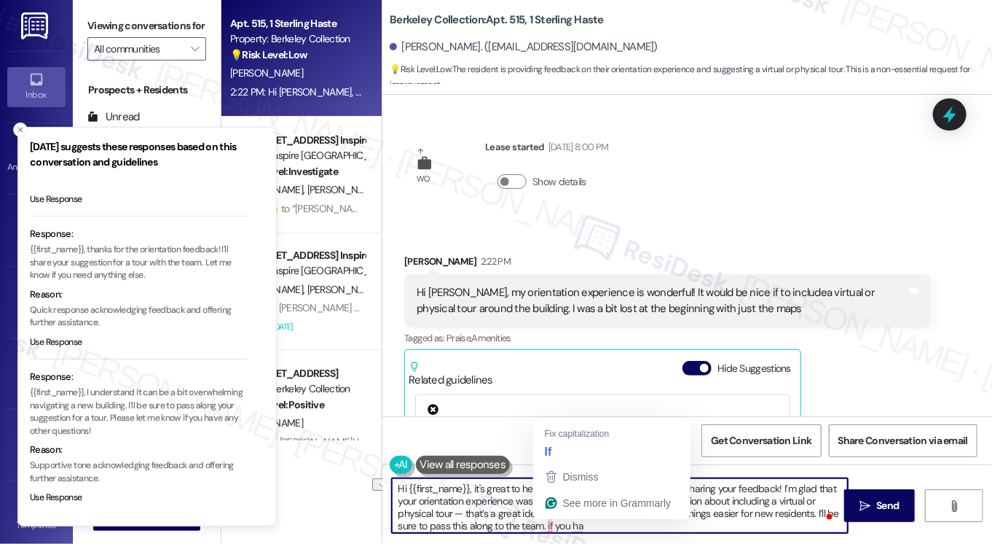
drag, startPoint x: 588, startPoint y: 522, endPoint x: 545, endPoint y: 521, distance: 43.0
click at [545, 521] on textarea "Hi {{first_name}}, it's great to hear from you! Thank you so much for sharing y…" at bounding box center [620, 505] width 456 height 55
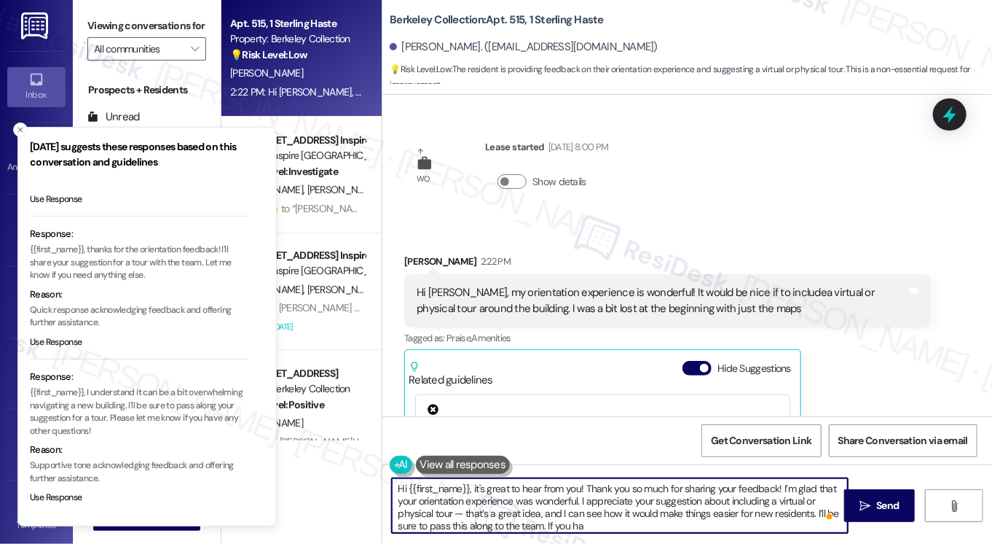
click at [611, 528] on textarea "Hi {{first_name}}, it's great to hear from you! Thank you so much for sharing y…" at bounding box center [620, 505] width 456 height 55
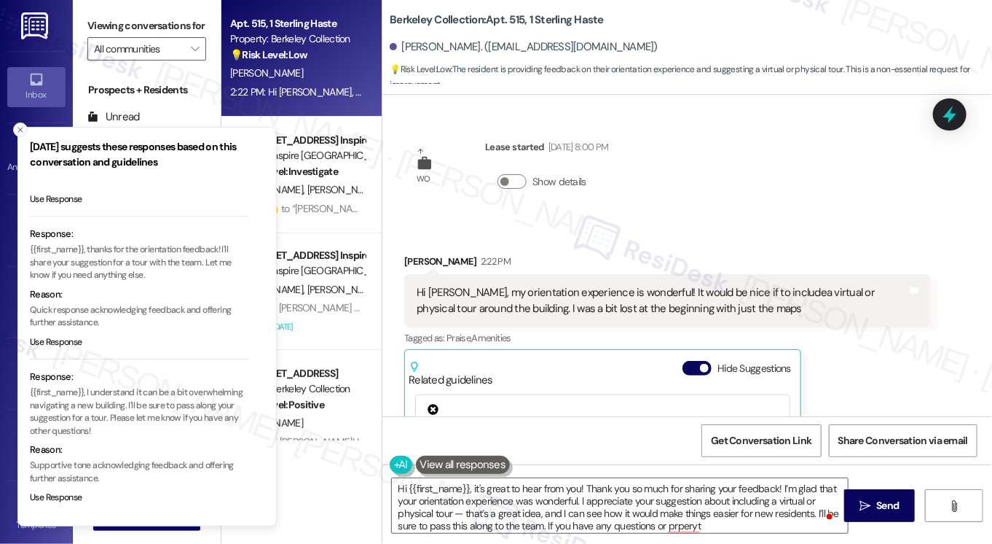
click at [15, 129] on button "Close toast" at bounding box center [20, 129] width 15 height 15
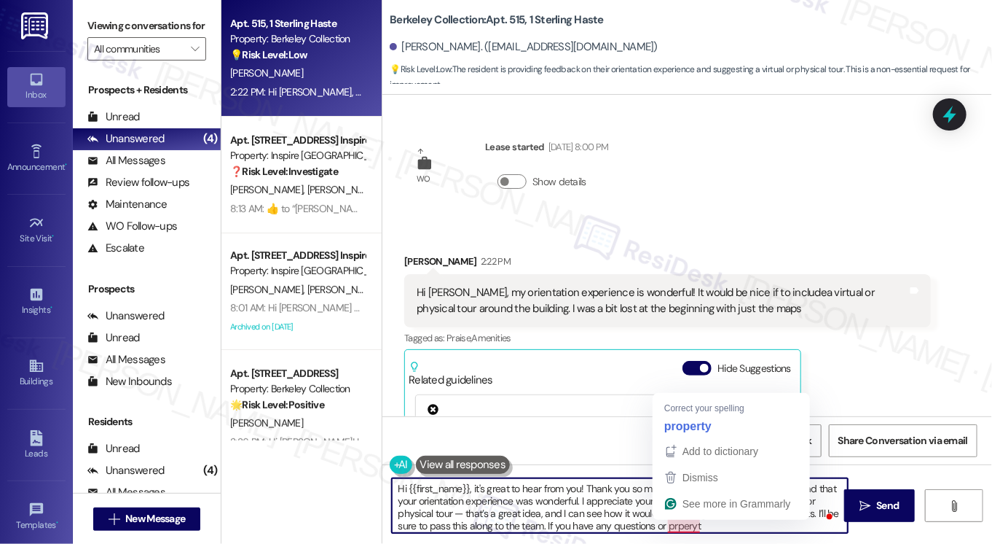
click at [675, 525] on textarea "Hi {{first_name}}, it's great to hear from you! Thank you so much for sharing y…" at bounding box center [620, 505] width 456 height 55
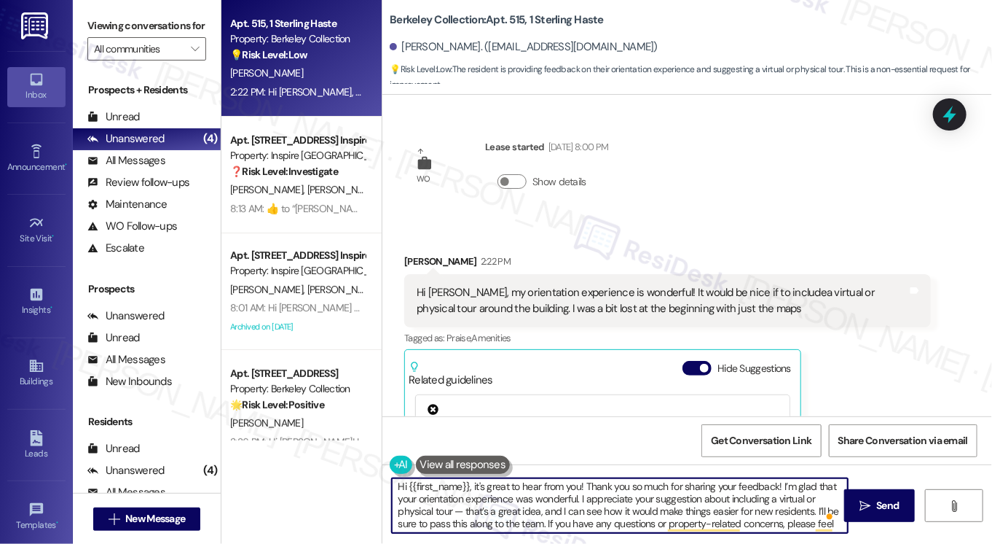
scroll to position [0, 0]
drag, startPoint x: 633, startPoint y: 498, endPoint x: 608, endPoint y: 499, distance: 25.5
click at [611, 498] on textarea "Hi {{first_name}}, it's great to hear from you! Thank you so much for sharing y…" at bounding box center [620, 505] width 456 height 55
click at [608, 499] on textarea "Hi {{first_name}}, it's great to hear from you! Thank you so much for sharing y…" at bounding box center [620, 505] width 456 height 55
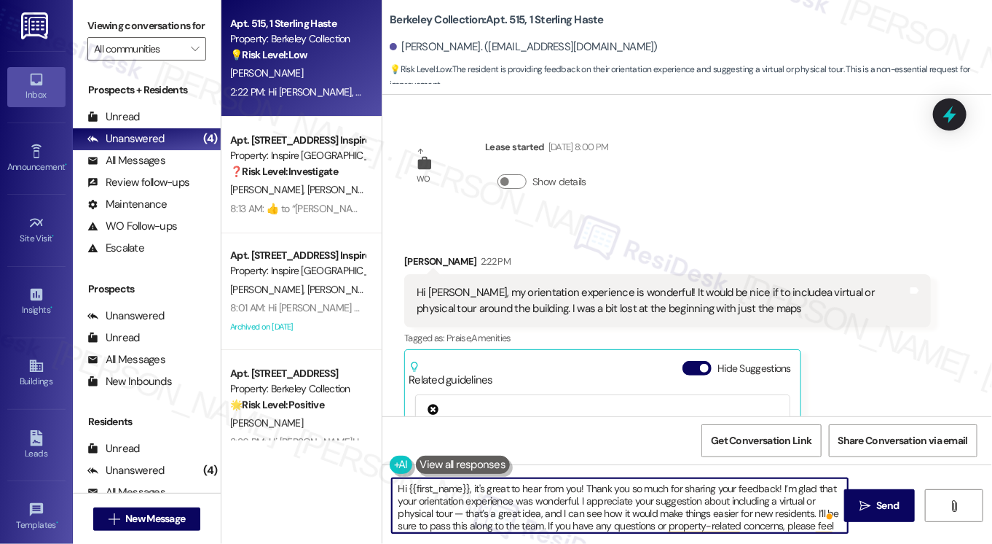
click at [589, 505] on textarea "Hi {{first_name}}, it's great to hear from you! Thank you so much for sharing y…" at bounding box center [620, 505] width 456 height 55
click at [583, 498] on textarea "Hi {{first_name}}, it's great to hear from you! Thank you so much for sharing y…" at bounding box center [620, 505] width 456 height 55
type textarea "Hi {{first_name}}, it's great to hear from you! Thank you so much for sharing y…"
click at [452, 461] on button at bounding box center [463, 464] width 95 height 18
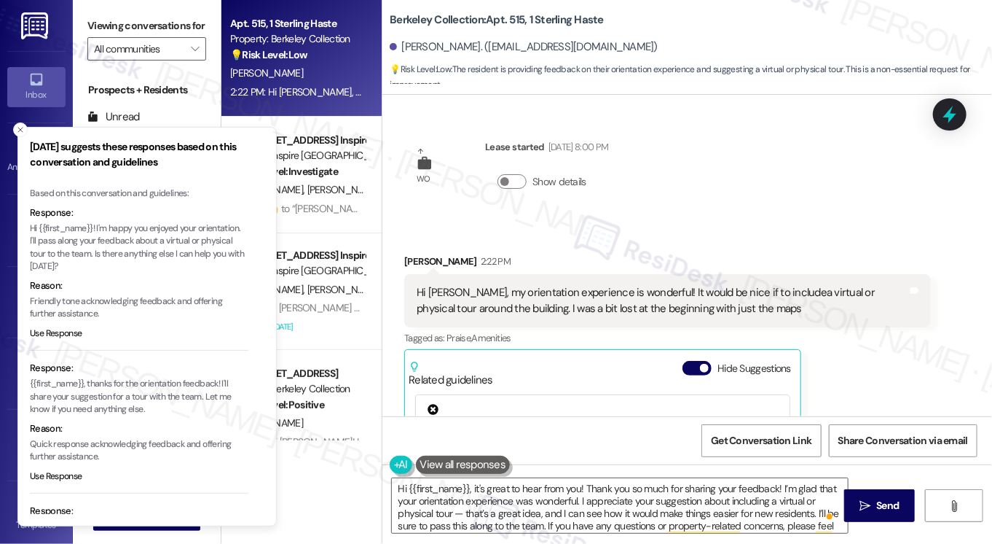
click at [99, 241] on p "Hi {{first_name}}! I'm happy you enjoyed your orientation. I'll pass along your…" at bounding box center [139, 247] width 219 height 51
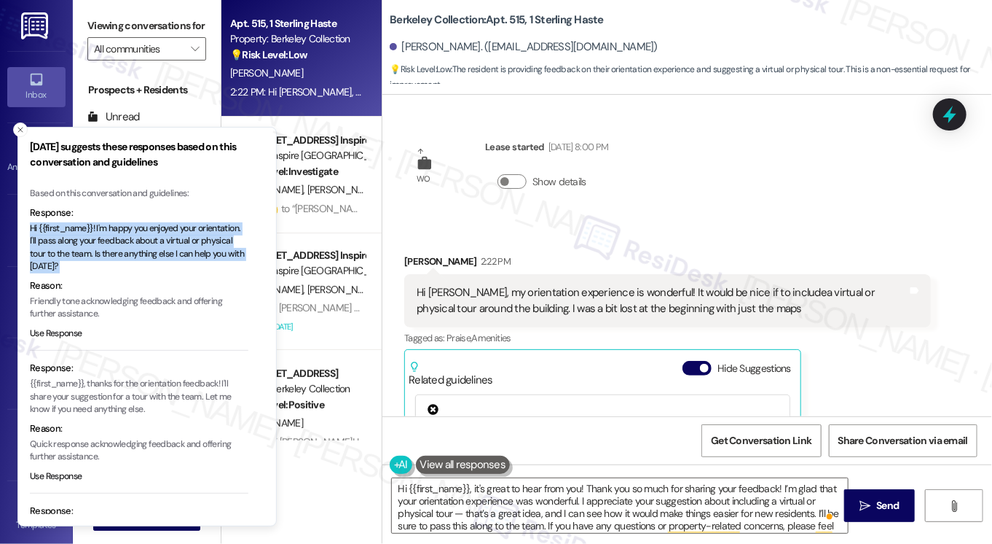
click at [99, 241] on p "Hi {{first_name}}! I'm happy you enjoyed your orientation. I'll pass along your…" at bounding box center [139, 247] width 219 height 51
copy p "Hi {{first_name}}! I'm happy you enjoyed your orientation. I'll pass along your…"
click at [542, 495] on textarea "Hi {{first_name}}, it's great to hear from you! Thank you so much for sharing y…" at bounding box center [620, 505] width 456 height 55
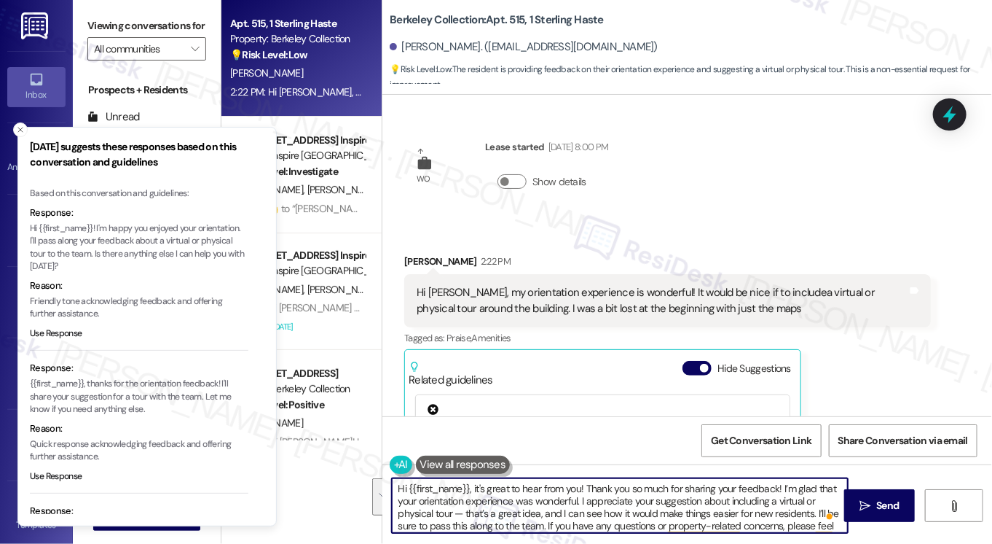
drag, startPoint x: 472, startPoint y: 486, endPoint x: 811, endPoint y: 512, distance: 339.8
click at [811, 512] on textarea "Hi {{first_name}}, it's great to hear from you! Thank you so much for sharing y…" at bounding box center [620, 505] width 456 height 55
paste textarea "Hi {{first_name}}! I'm happy you enjoyed your orientation. I'll pass along your…"
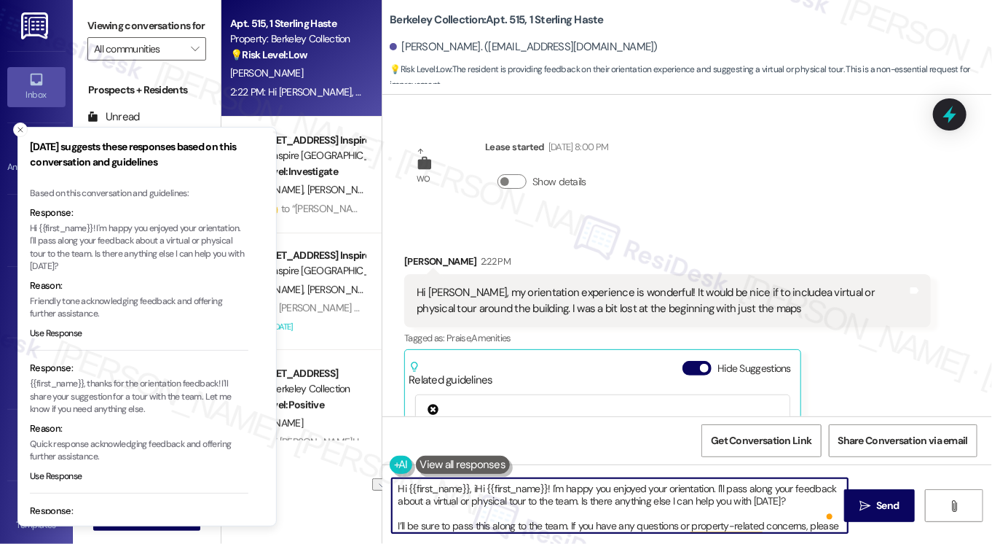
drag, startPoint x: 549, startPoint y: 488, endPoint x: 474, endPoint y: 486, distance: 75.1
click at [474, 486] on textarea "Hi {{first_name}}, iHi {{first_name}}! I'm happy you enjoyed your orientation. …" at bounding box center [620, 505] width 456 height 55
drag, startPoint x: 565, startPoint y: 509, endPoint x: 504, endPoint y: 501, distance: 61.8
click at [504, 501] on textarea "Hi {{first_name}}, I'm happy you enjoyed your orientation. I'll pass along your…" at bounding box center [620, 505] width 456 height 55
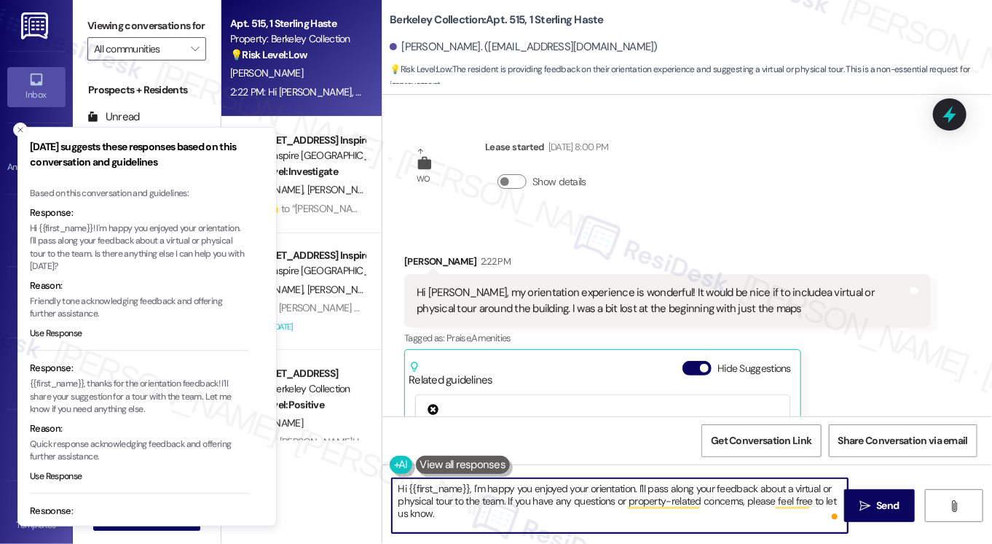
click at [459, 513] on textarea "Hi {{first_name}}, I'm happy you enjoyed your orientation. I'll pass along your…" at bounding box center [620, 505] width 456 height 55
type textarea "Hi {{first_name}}, I'm happy you enjoyed your orientation. I'll pass along your…"
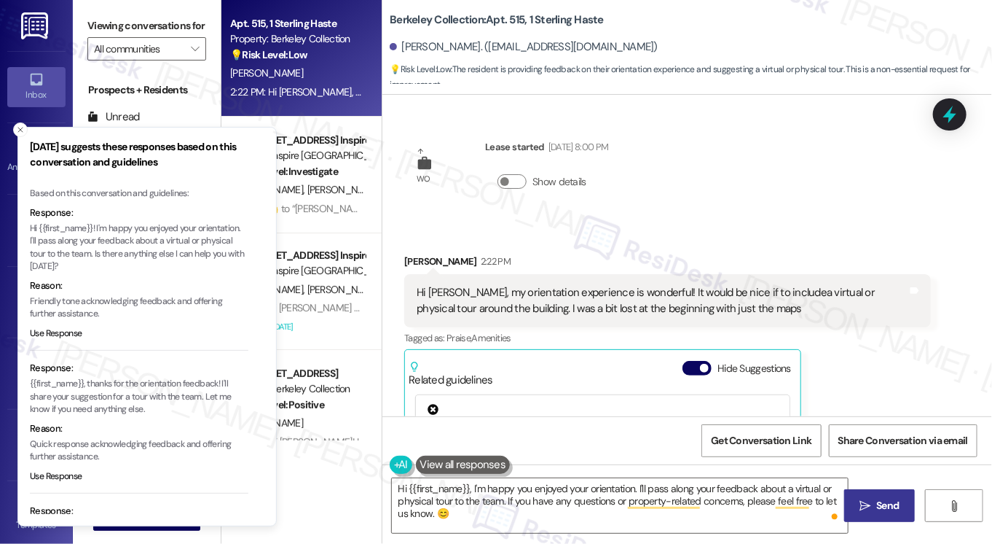
click at [864, 500] on icon "" at bounding box center [865, 506] width 11 height 12
click at [18, 130] on line "Close toast" at bounding box center [20, 130] width 4 height 4
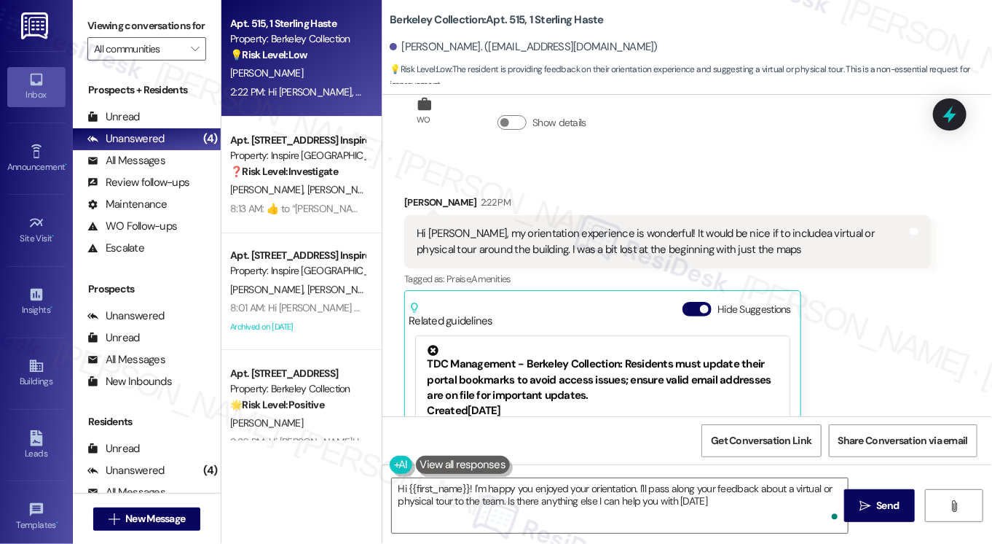
type textarea "Hi {{first_name}}! I'm happy you enjoyed your orientation. I'll pass along your…"
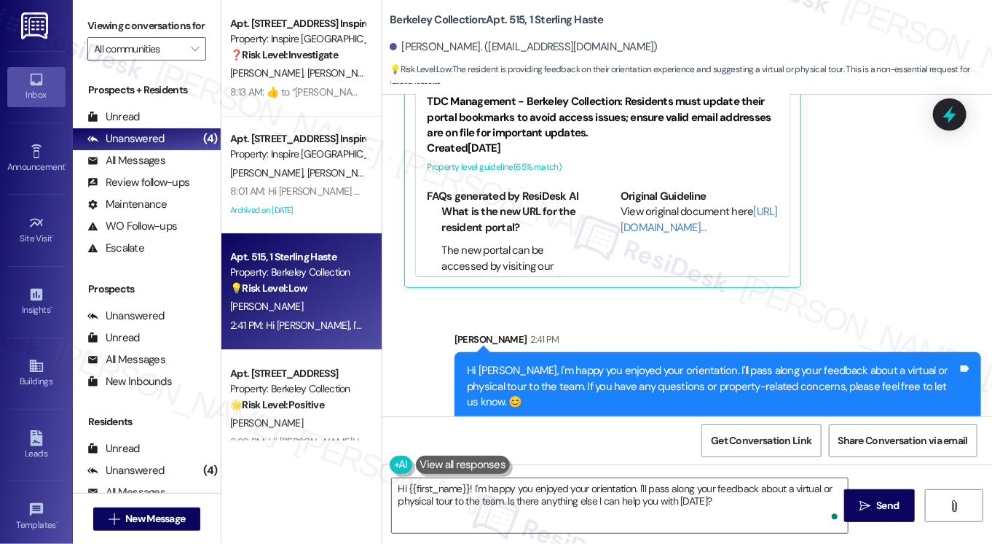
scroll to position [37, 0]
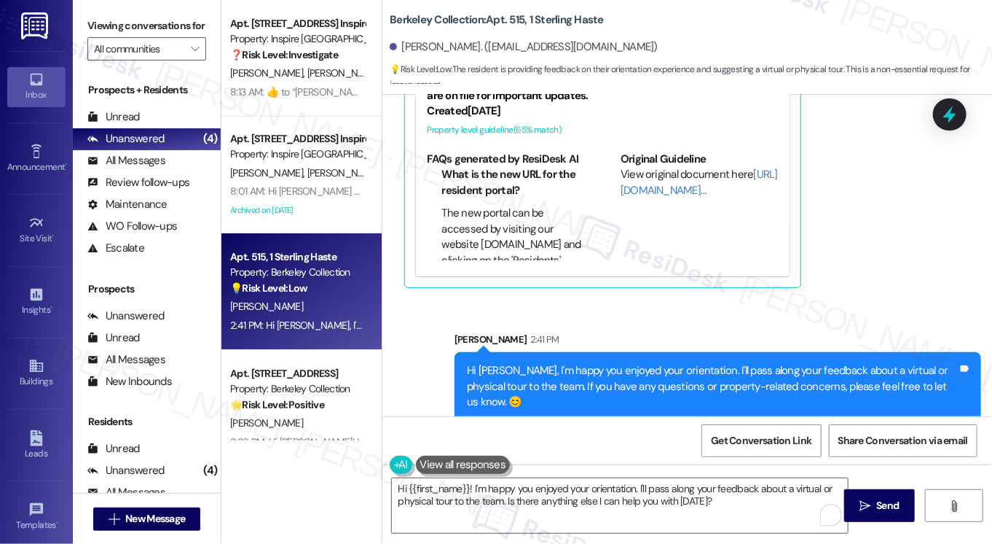
click at [584, 369] on div "Hi [PERSON_NAME], I'm happy you enjoyed your orientation. I'll pass along your …" at bounding box center [712, 386] width 491 height 47
click at [586, 369] on div "Hi [PERSON_NAME], I'm happy you enjoyed your orientation. I'll pass along your …" at bounding box center [712, 386] width 491 height 47
click at [587, 369] on div "Hi [PERSON_NAME], I'm happy you enjoyed your orientation. I'll pass along your …" at bounding box center [712, 386] width 491 height 47
click at [589, 369] on div "Hi [PERSON_NAME], I'm happy you enjoyed your orientation. I'll pass along your …" at bounding box center [712, 386] width 491 height 47
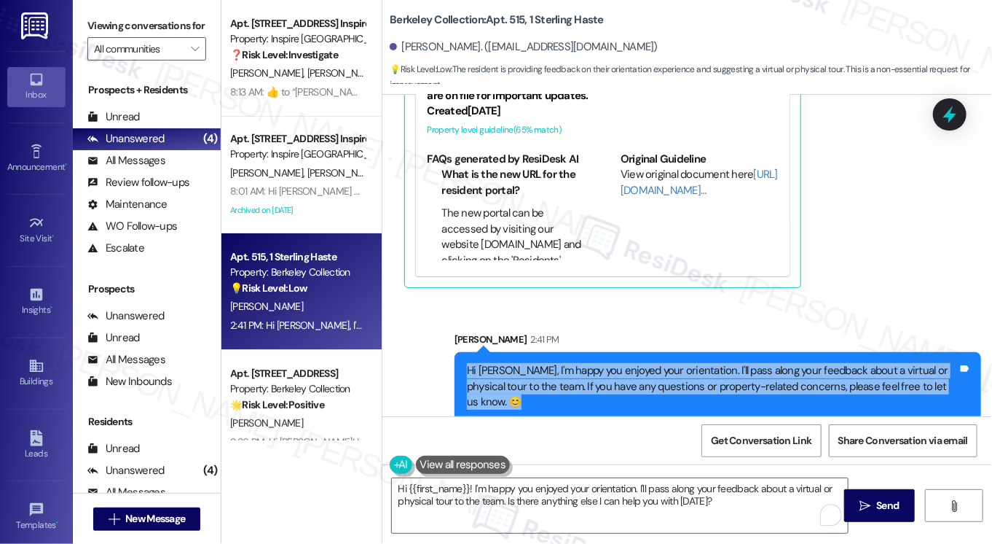
click at [589, 369] on div "Hi [PERSON_NAME], I'm happy you enjoyed your orientation. I'll pass along your …" at bounding box center [712, 386] width 491 height 47
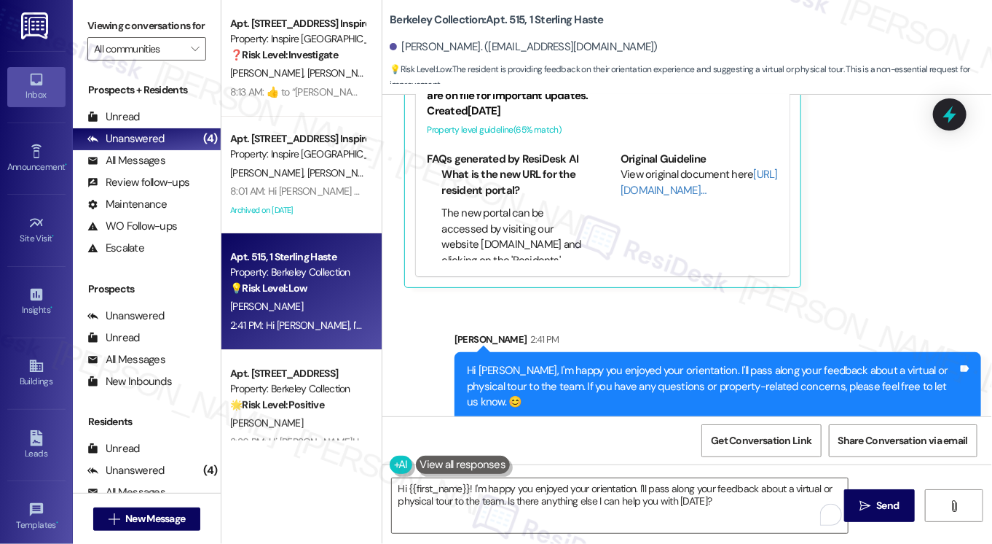
click at [880, 262] on div "[PERSON_NAME] 2:22 PM Hi [PERSON_NAME], my orientation experience is wonderful!…" at bounding box center [667, 110] width 527 height 356
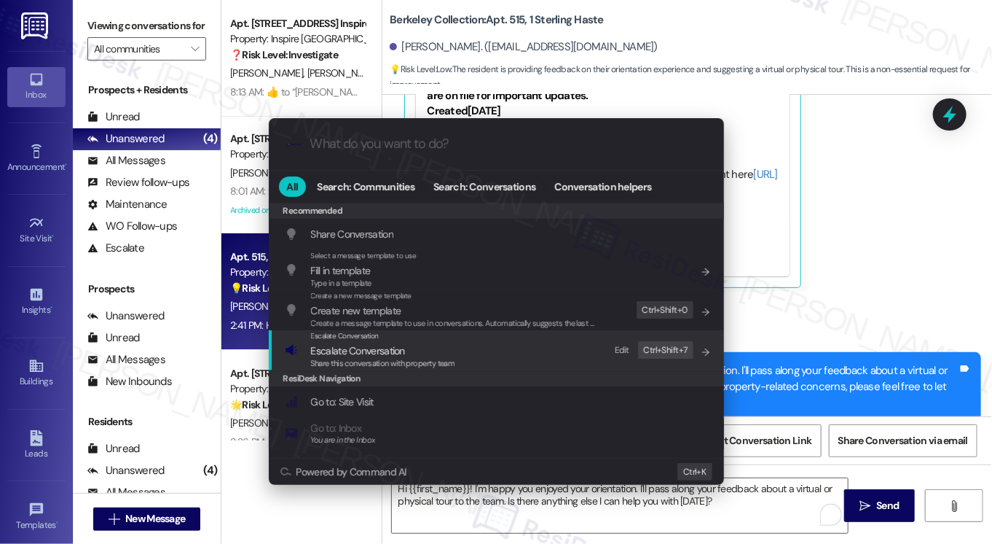
click at [388, 346] on span "Escalate Conversation" at bounding box center [358, 350] width 94 height 13
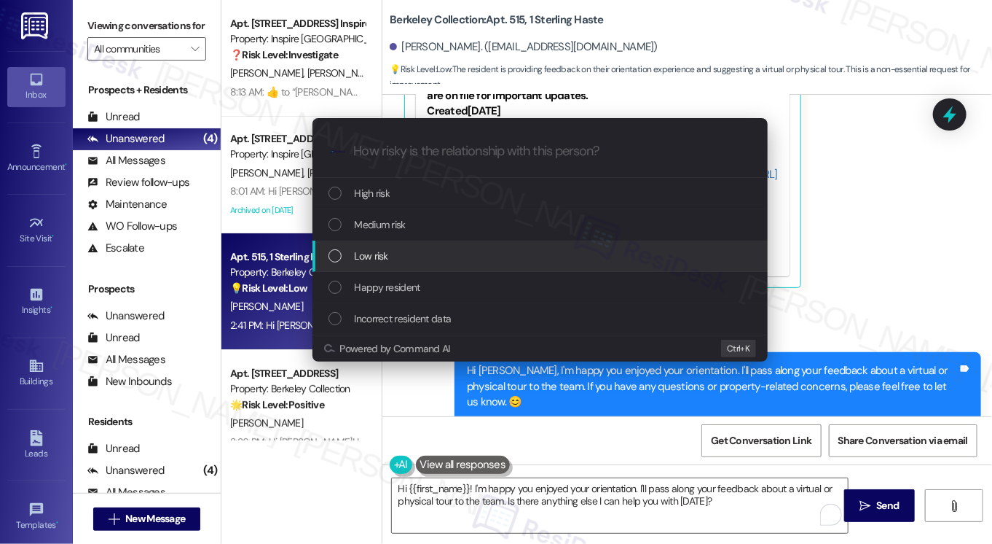
click at [393, 262] on div "Low risk" at bounding box center [542, 256] width 426 height 16
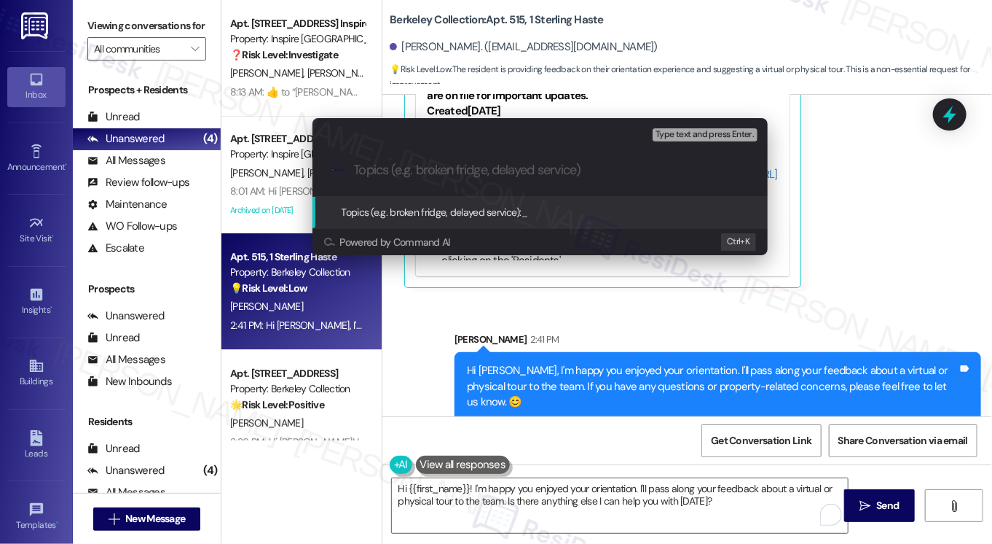
click at [856, 197] on div "Escalate Conversation Low risk Topics (e.g. broken fridge, delayed service) Any…" at bounding box center [496, 272] width 992 height 544
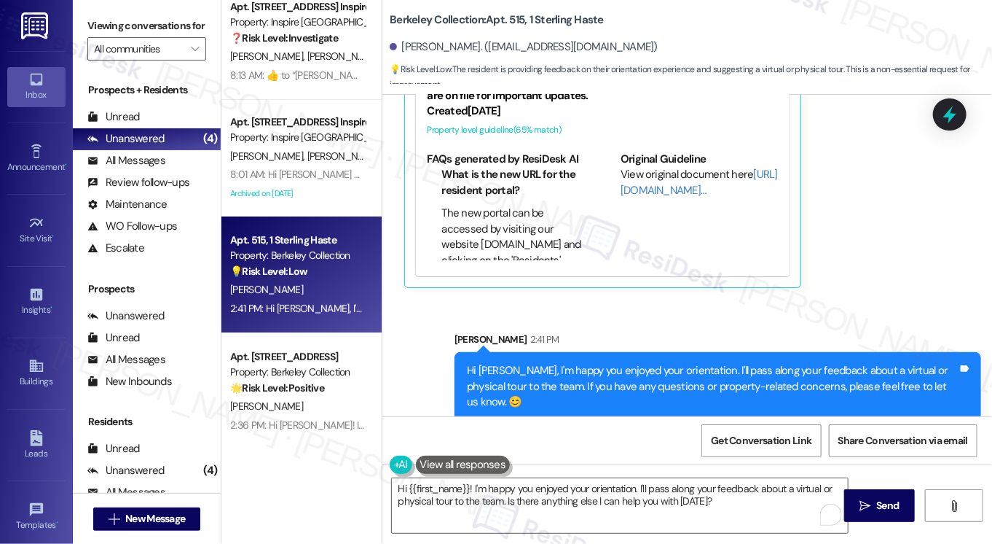
scroll to position [26, 0]
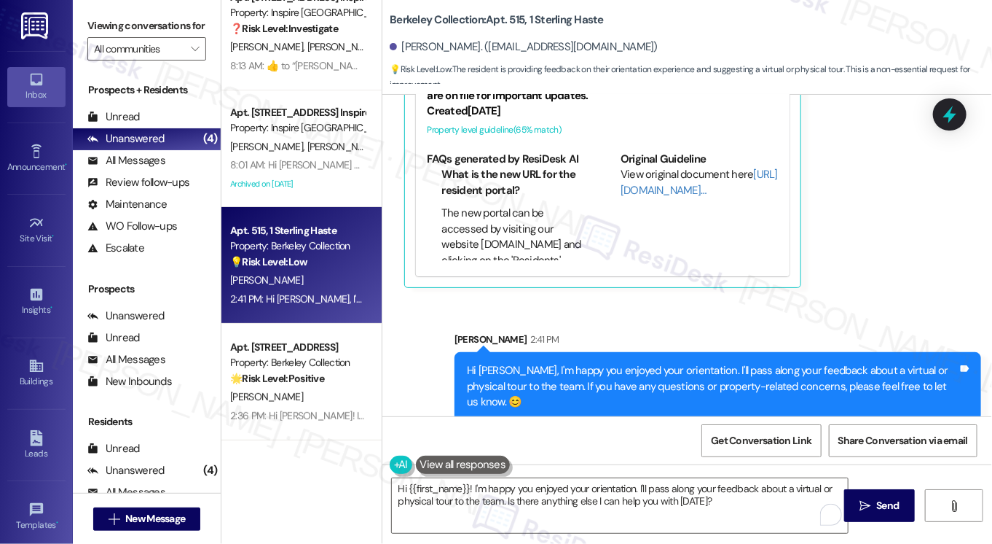
click at [850, 297] on div "Received via SMS [PERSON_NAME] 2:22 PM Hi [PERSON_NAME], my orientation experie…" at bounding box center [667, 109] width 549 height 377
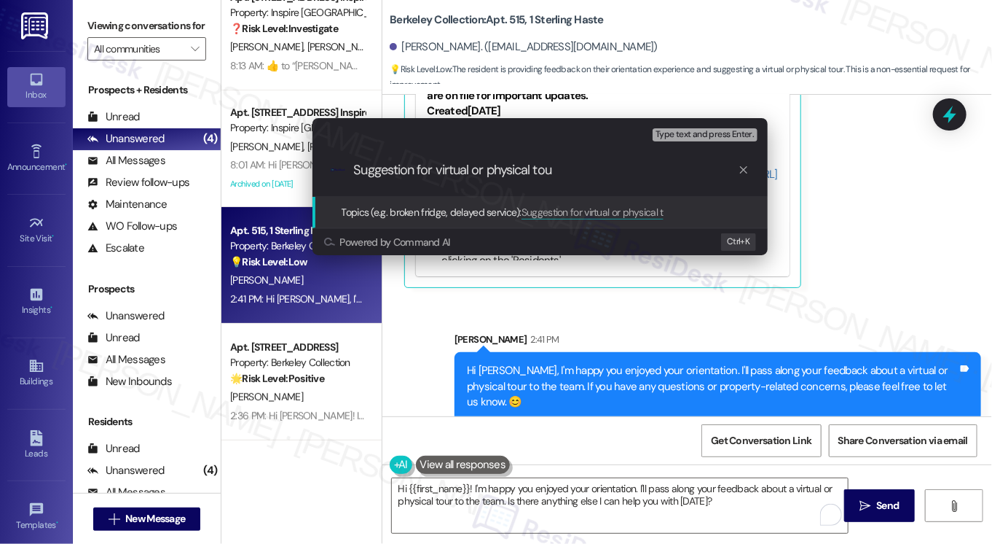
type input "Suggestion for virtual or physical tour"
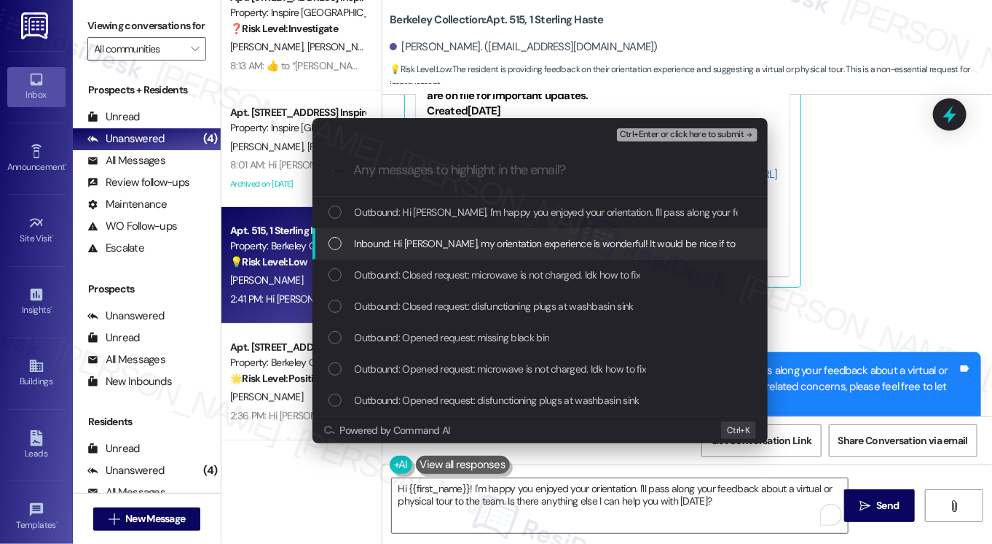
click at [663, 253] on div "Inbound: Hi [PERSON_NAME], my orientation experience is wonderful! It would be …" at bounding box center [540, 243] width 455 height 31
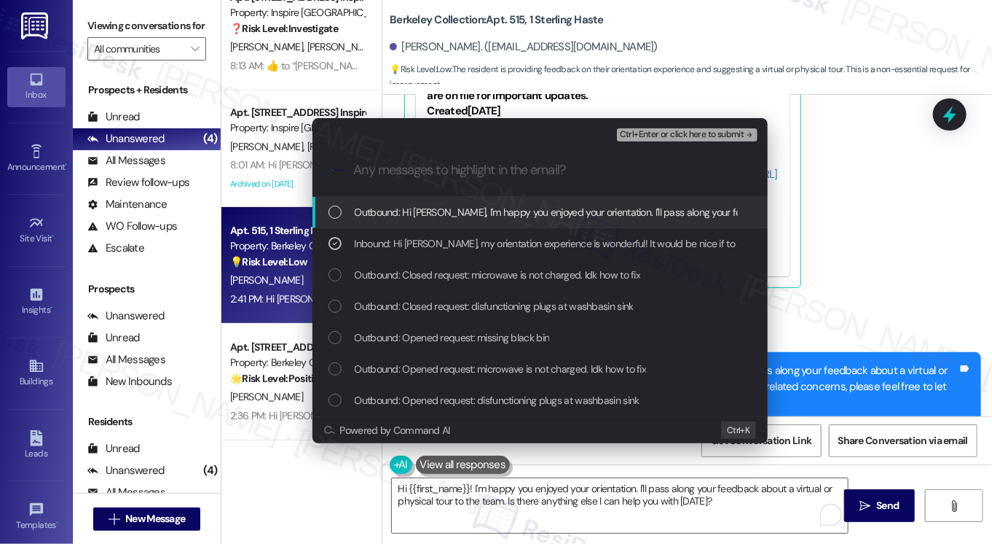
click at [662, 131] on span "Ctrl+Enter or click here to submit" at bounding box center [682, 135] width 125 height 10
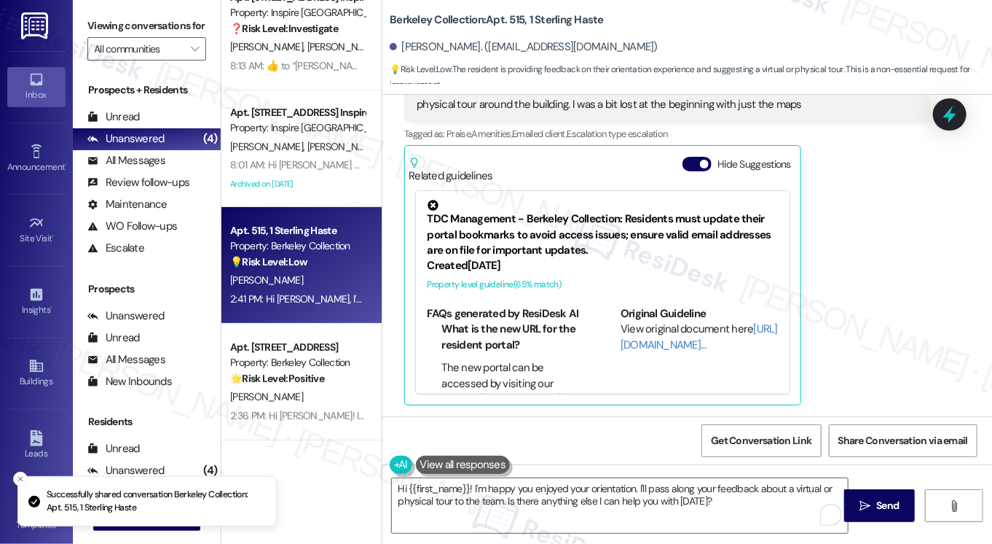
scroll to position [0, 0]
